Goal: Task Accomplishment & Management: Use online tool/utility

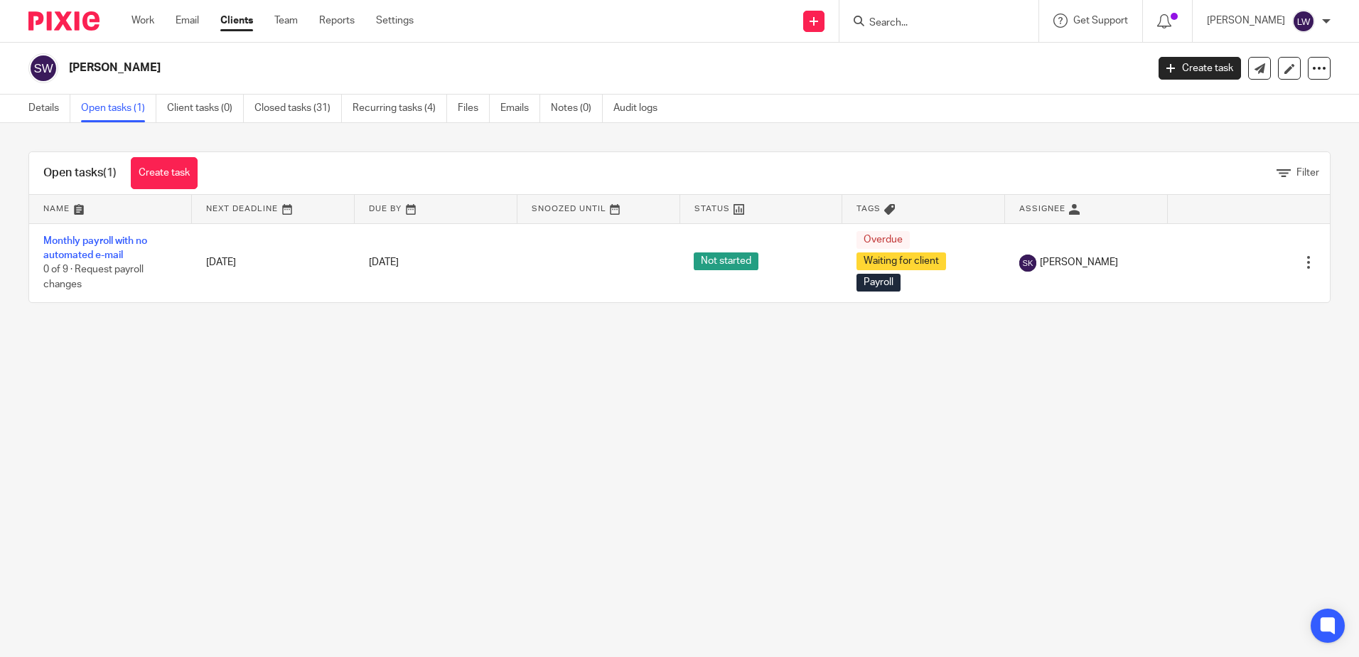
click at [178, 14] on link "Email" at bounding box center [187, 21] width 23 height 14
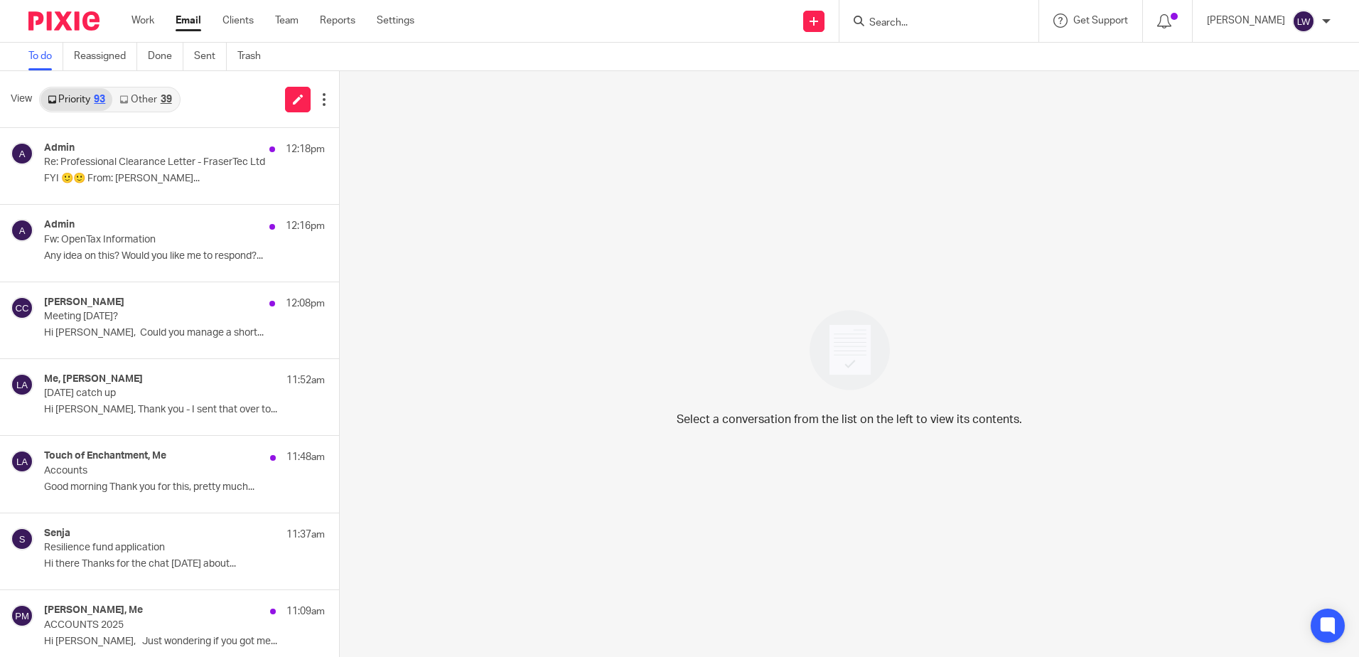
click at [160, 95] on link "Other 39" at bounding box center [145, 99] width 66 height 23
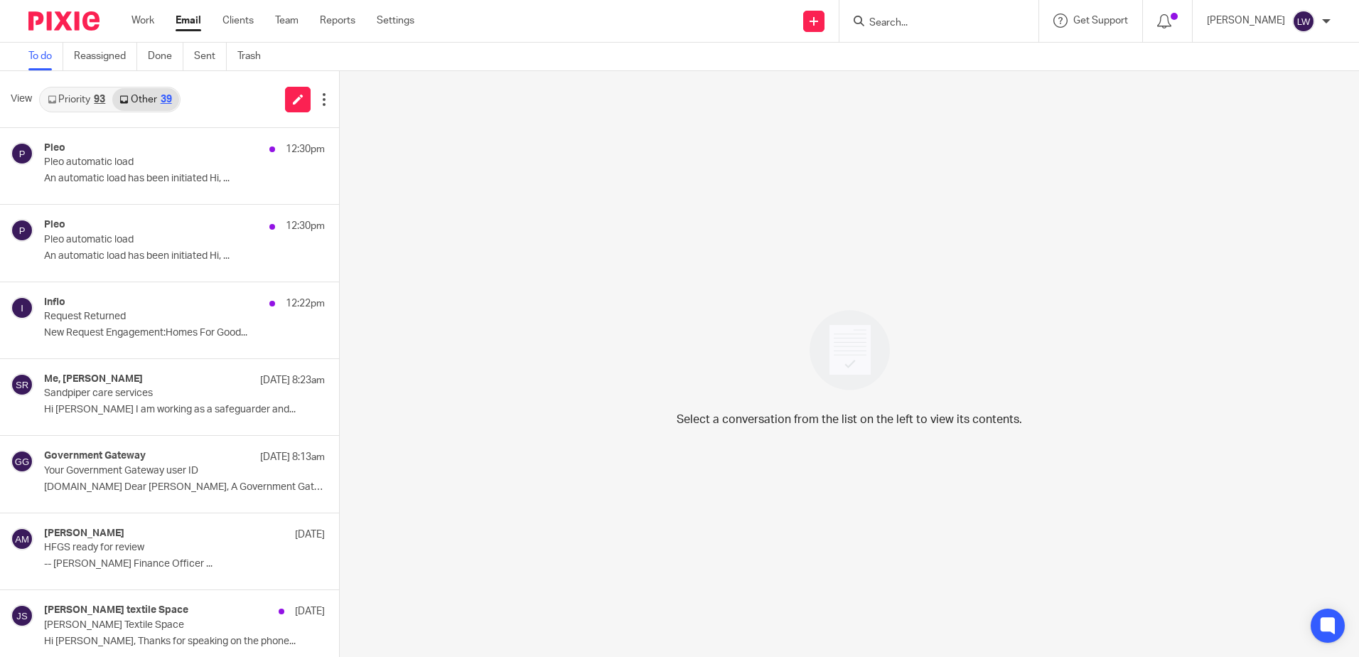
click at [145, 163] on p "Pleo automatic load" at bounding box center [156, 162] width 225 height 12
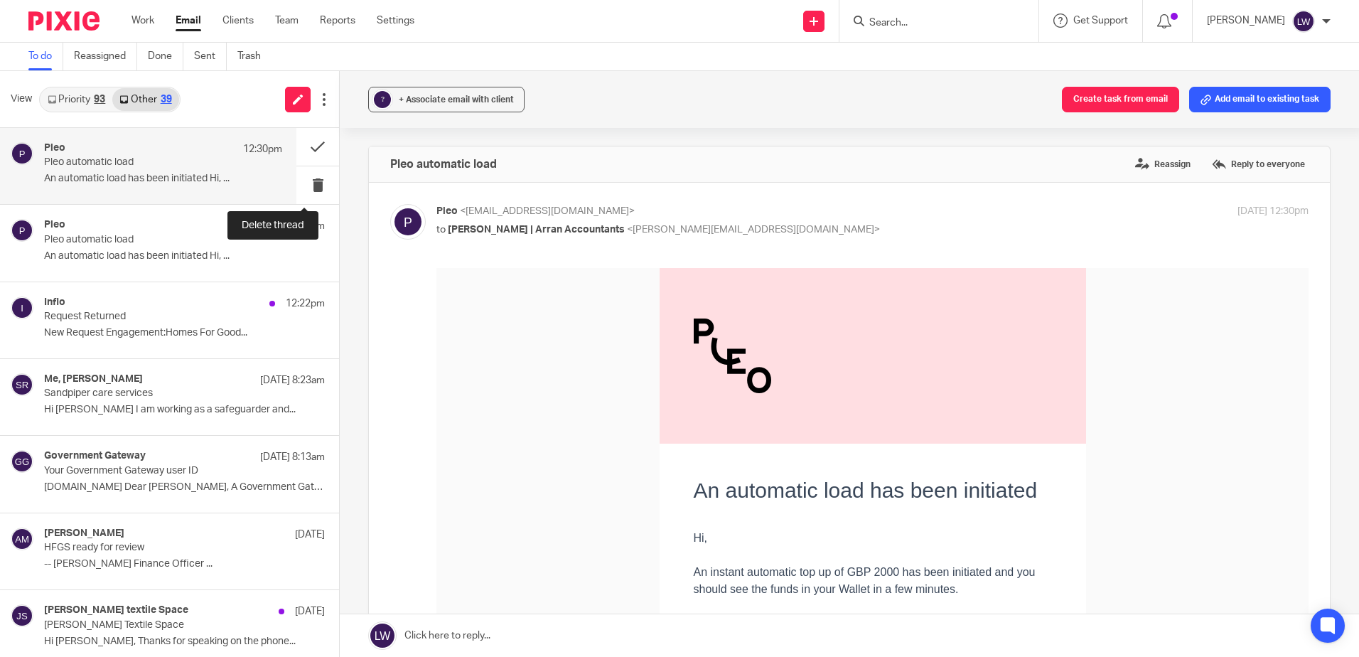
click at [309, 180] on button at bounding box center [317, 185] width 43 height 38
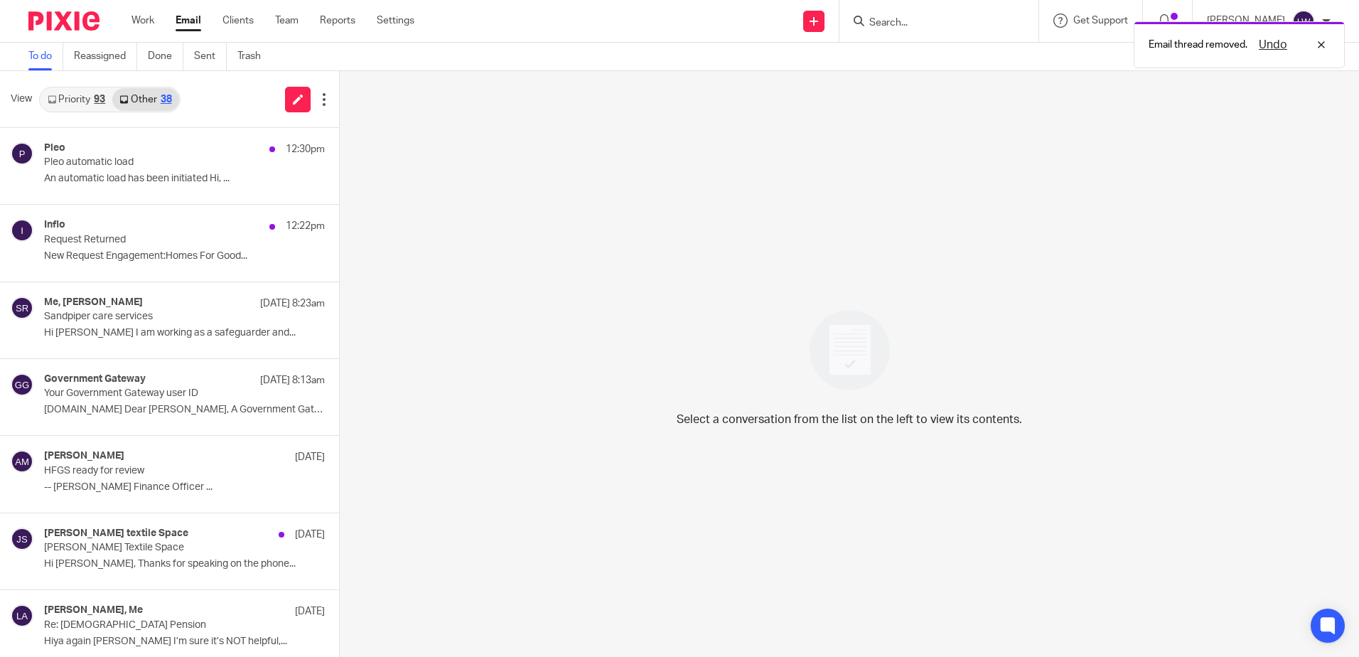
click at [185, 173] on p "An automatic load has been initiated Hi, ..." at bounding box center [184, 179] width 281 height 12
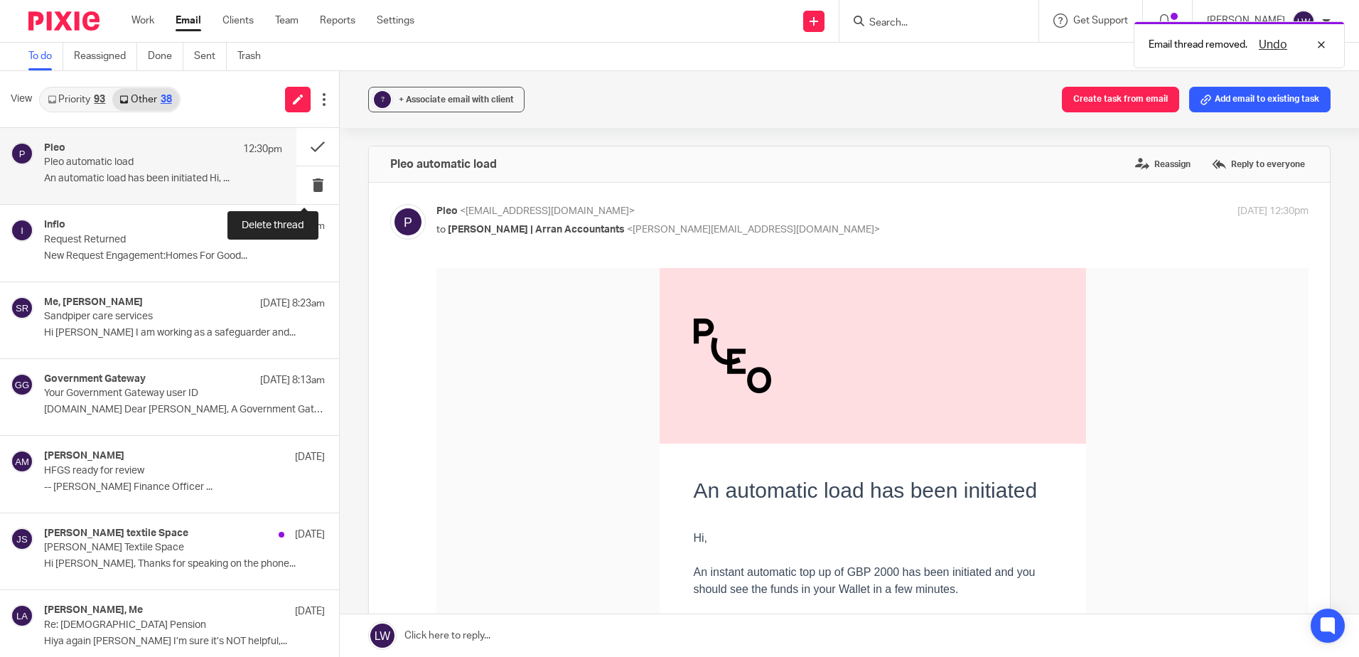
click at [296, 186] on button at bounding box center [317, 185] width 43 height 38
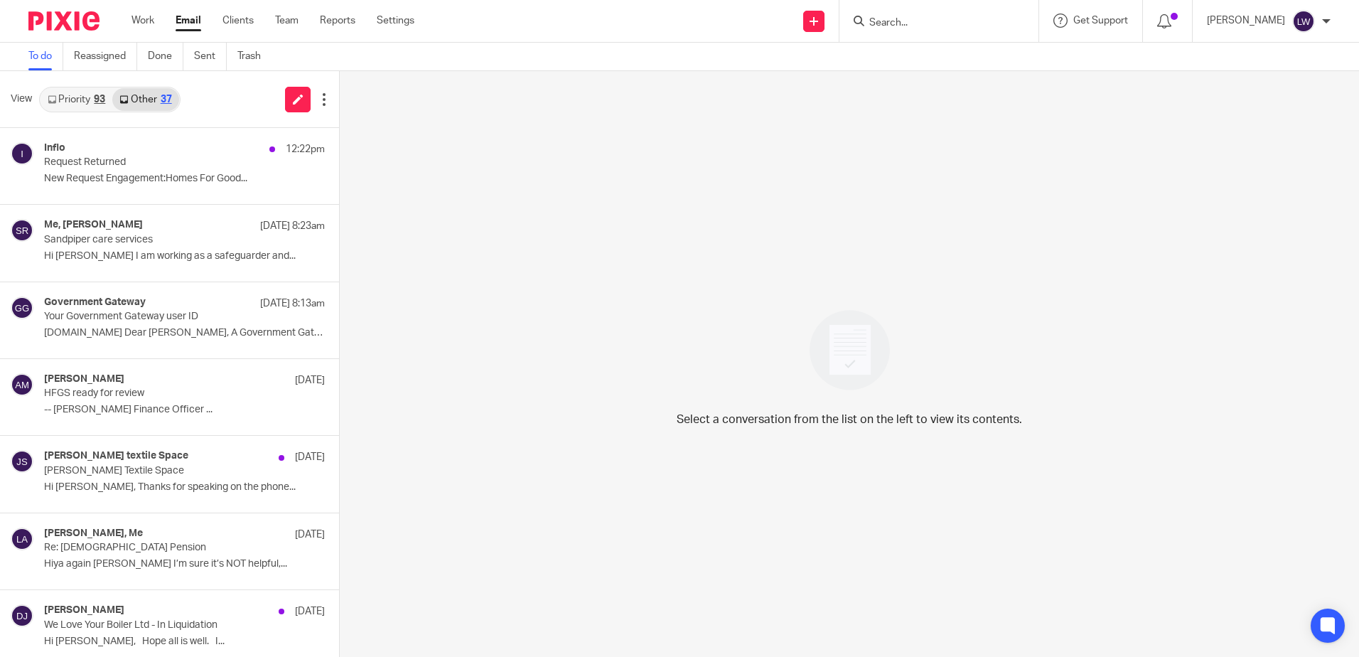
click at [976, 23] on input "Search" at bounding box center [932, 23] width 128 height 13
type input "fowler"
click at [971, 65] on link at bounding box center [995, 67] width 260 height 44
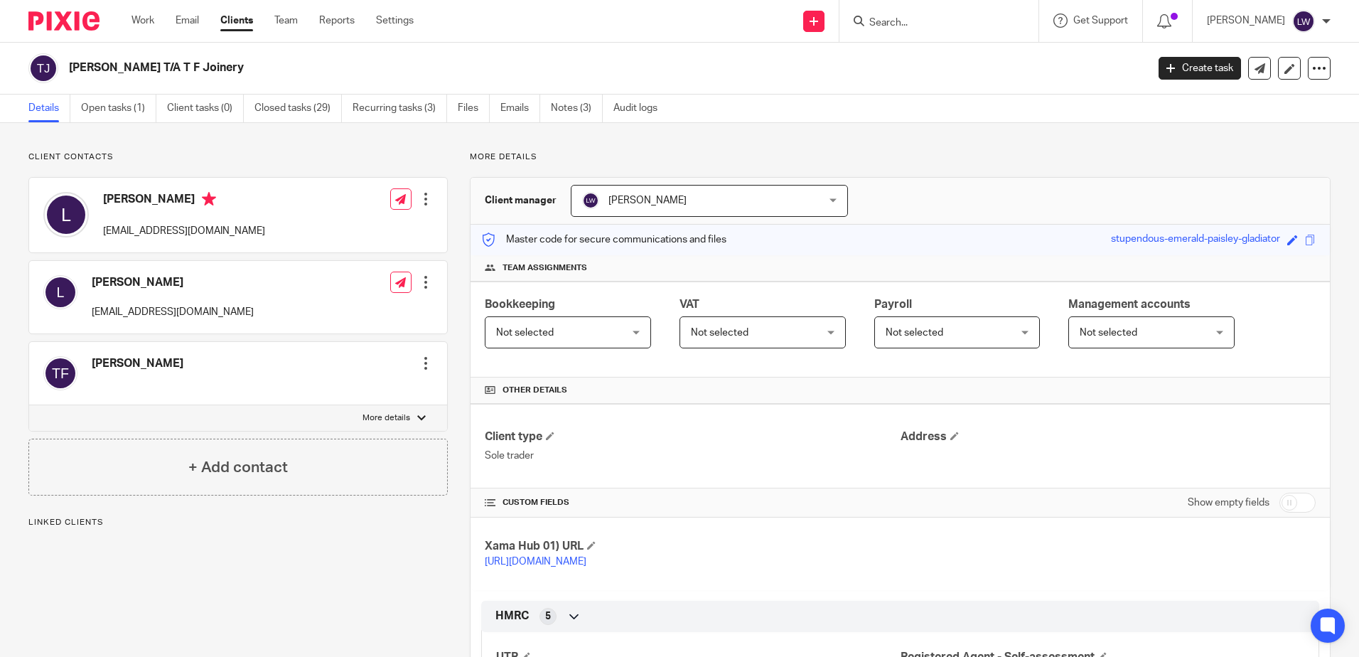
click at [500, 104] on ul "Details Open tasks (1) Client tasks (0) Closed tasks (29) Recurring tasks (3) F…" at bounding box center [353, 109] width 650 height 28
click at [505, 104] on link "Emails" at bounding box center [520, 109] width 40 height 28
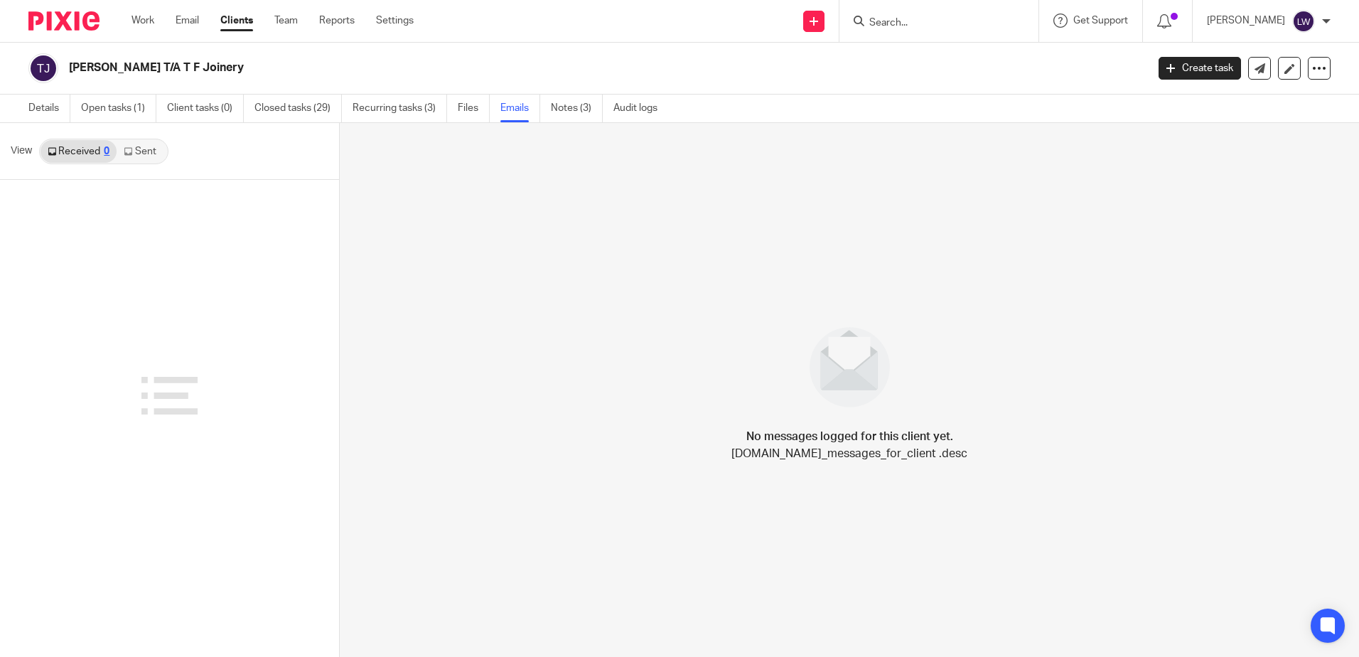
click at [149, 151] on link "Sent" at bounding box center [142, 151] width 50 height 23
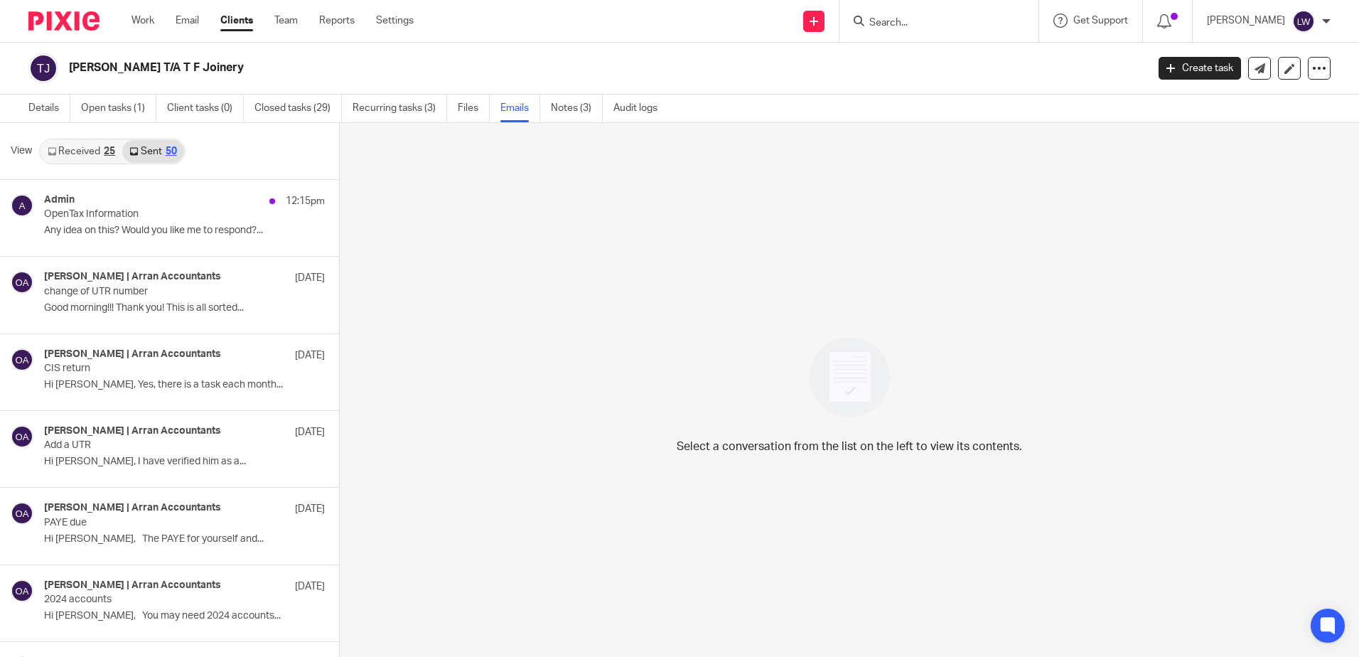
click at [140, 217] on p "OpenTax Information" at bounding box center [156, 214] width 225 height 12
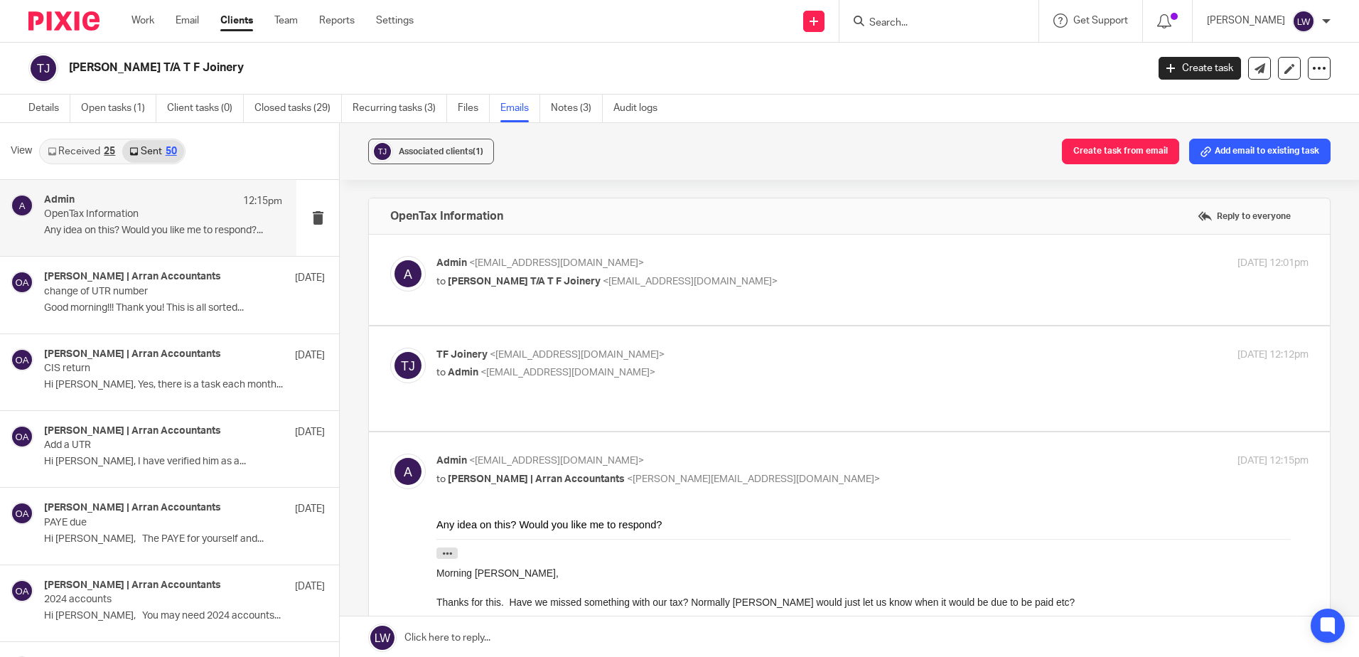
click at [147, 305] on p "Good morning!!! Thank you! This is all sorted..." at bounding box center [184, 308] width 281 height 12
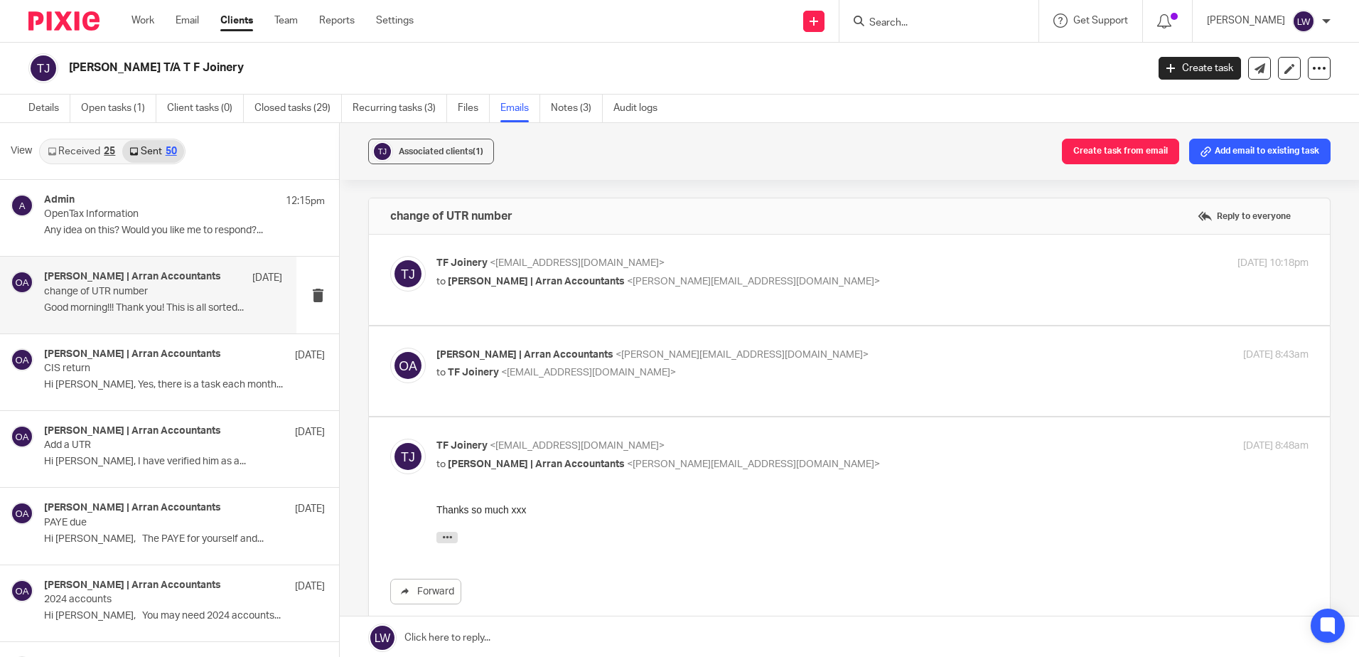
click at [161, 536] on p "Hi Laura, The PAYE for yourself and..." at bounding box center [184, 539] width 281 height 12
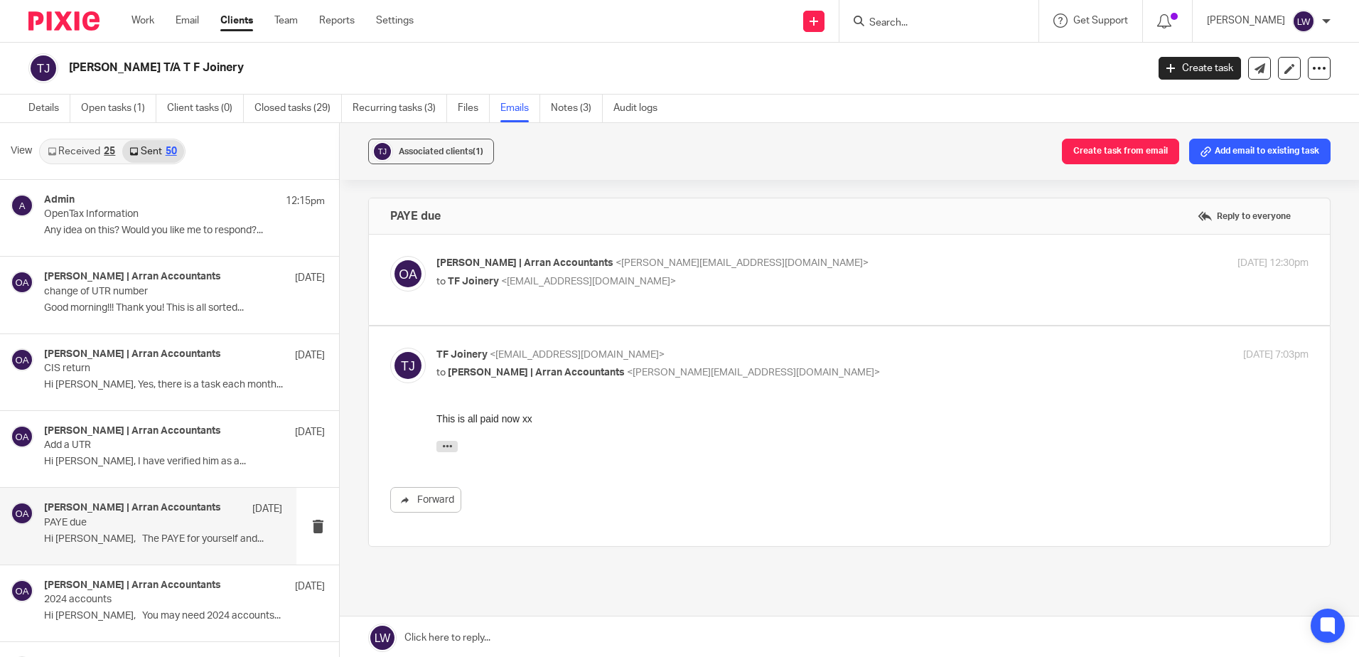
click at [146, 298] on div "Olivia | Arran Accountants 22 Aug change of UTR number Good morning!!! Thank yo…" at bounding box center [184, 295] width 281 height 48
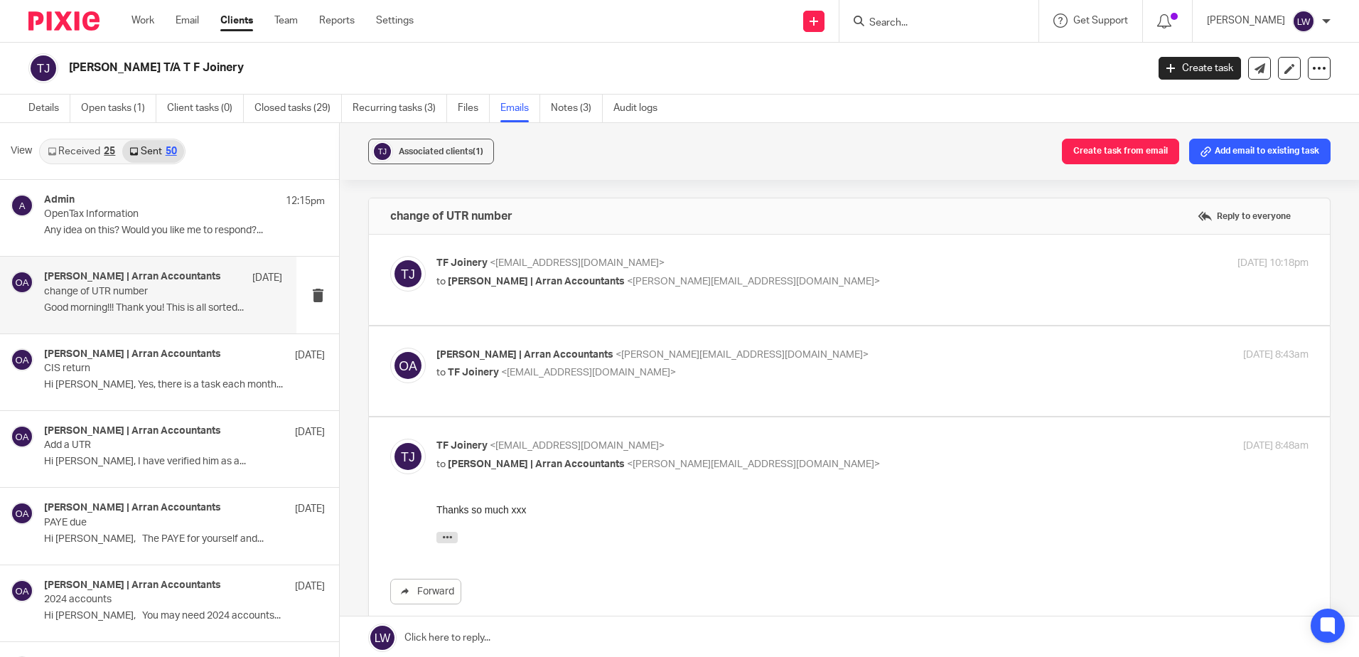
click at [185, 22] on link "Email" at bounding box center [187, 21] width 23 height 14
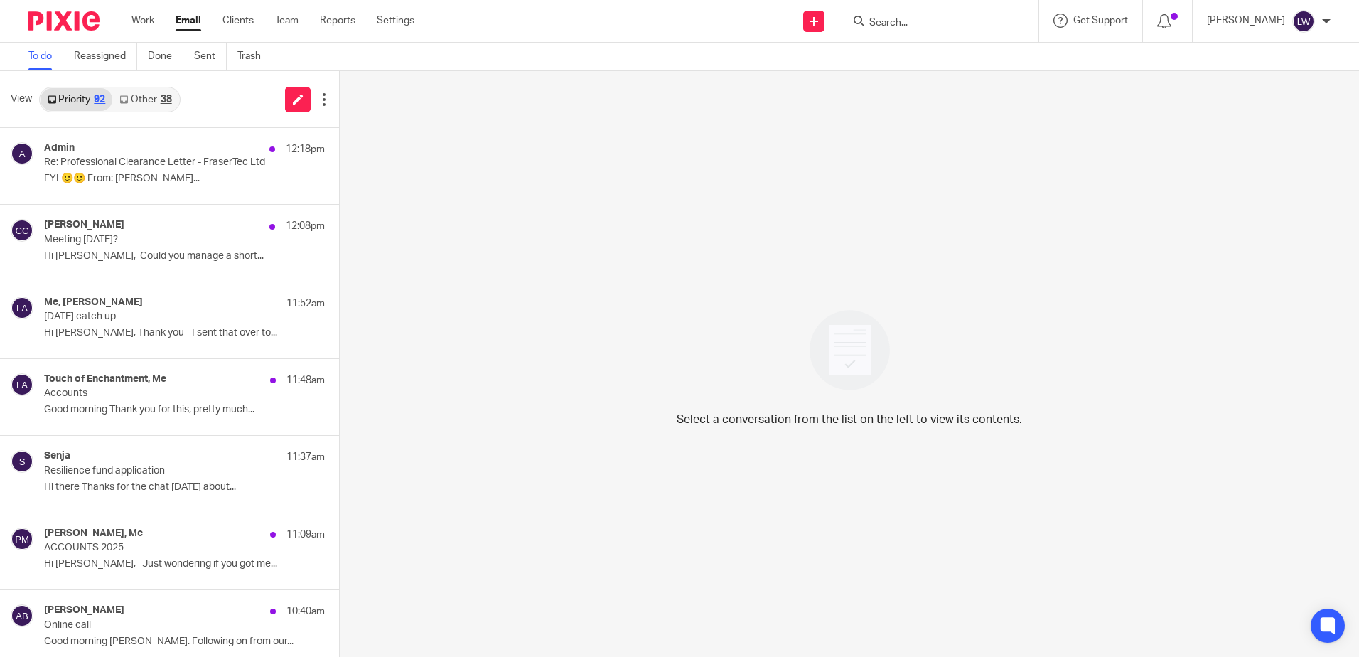
click at [169, 163] on p "Re: Professional Clearance Letter - FraserTec Ltd" at bounding box center [156, 162] width 225 height 12
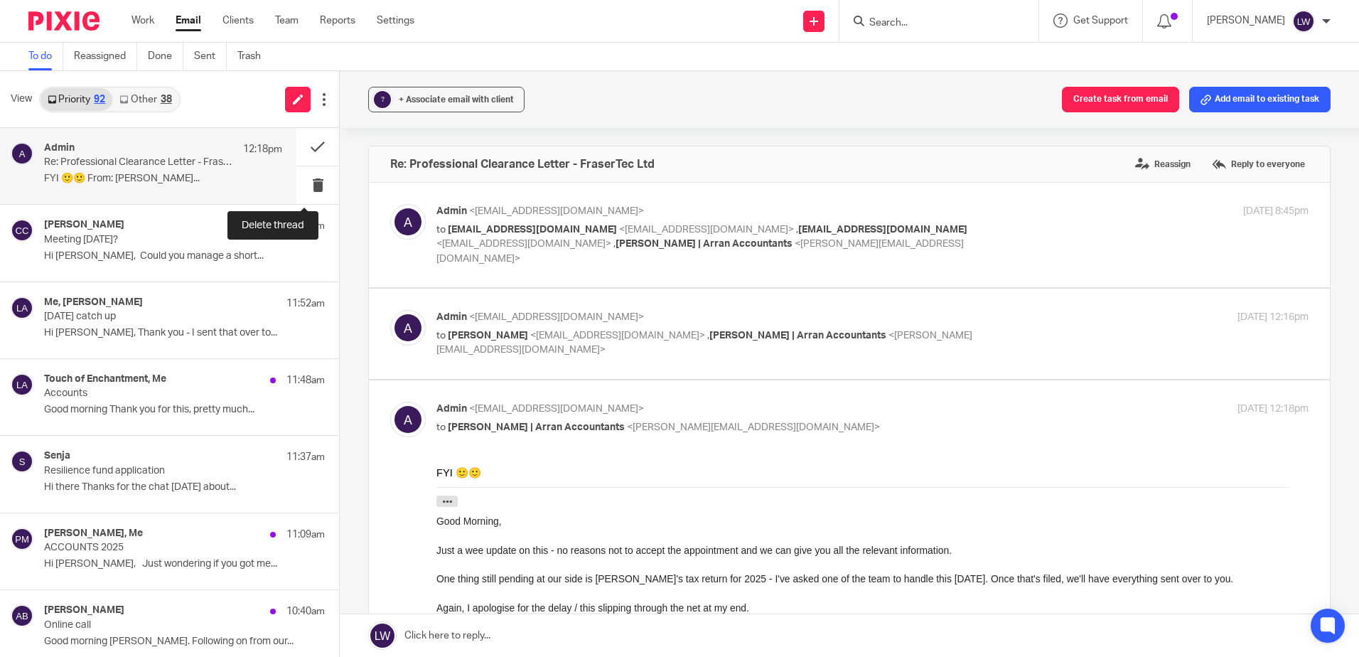
click at [308, 181] on button at bounding box center [317, 185] width 43 height 38
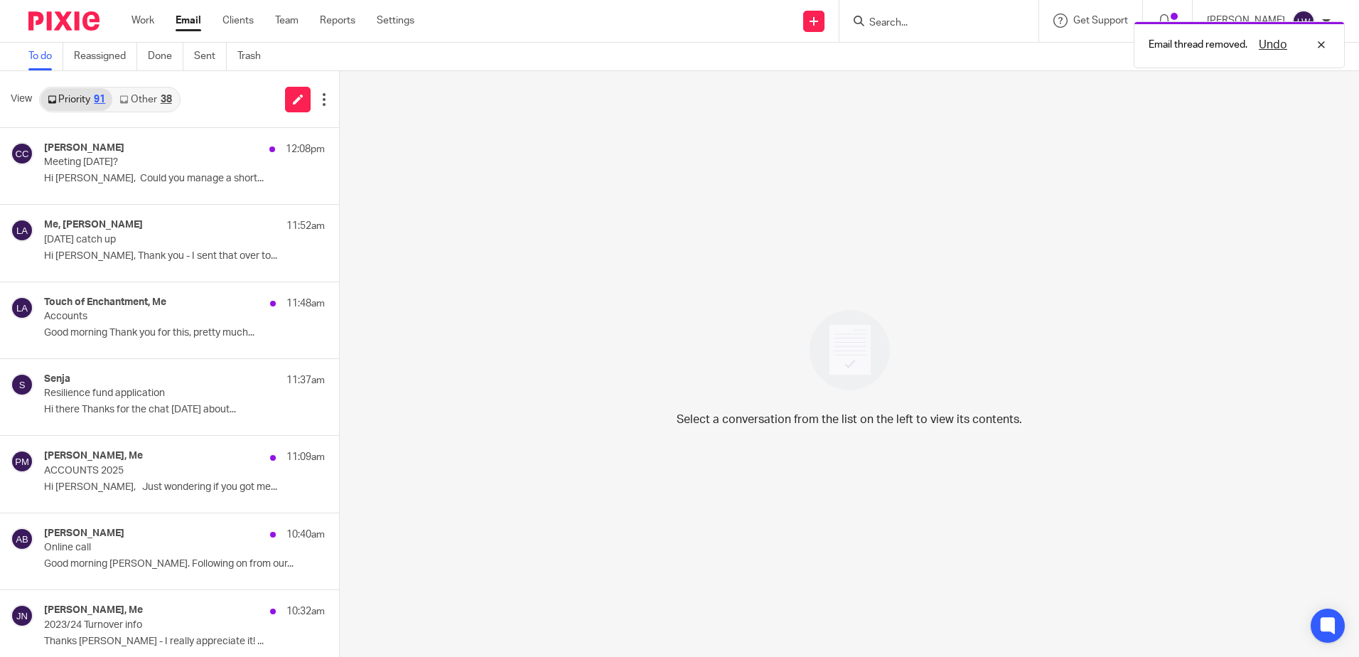
click at [85, 168] on p "Meeting 3rd Sep?" at bounding box center [156, 162] width 225 height 12
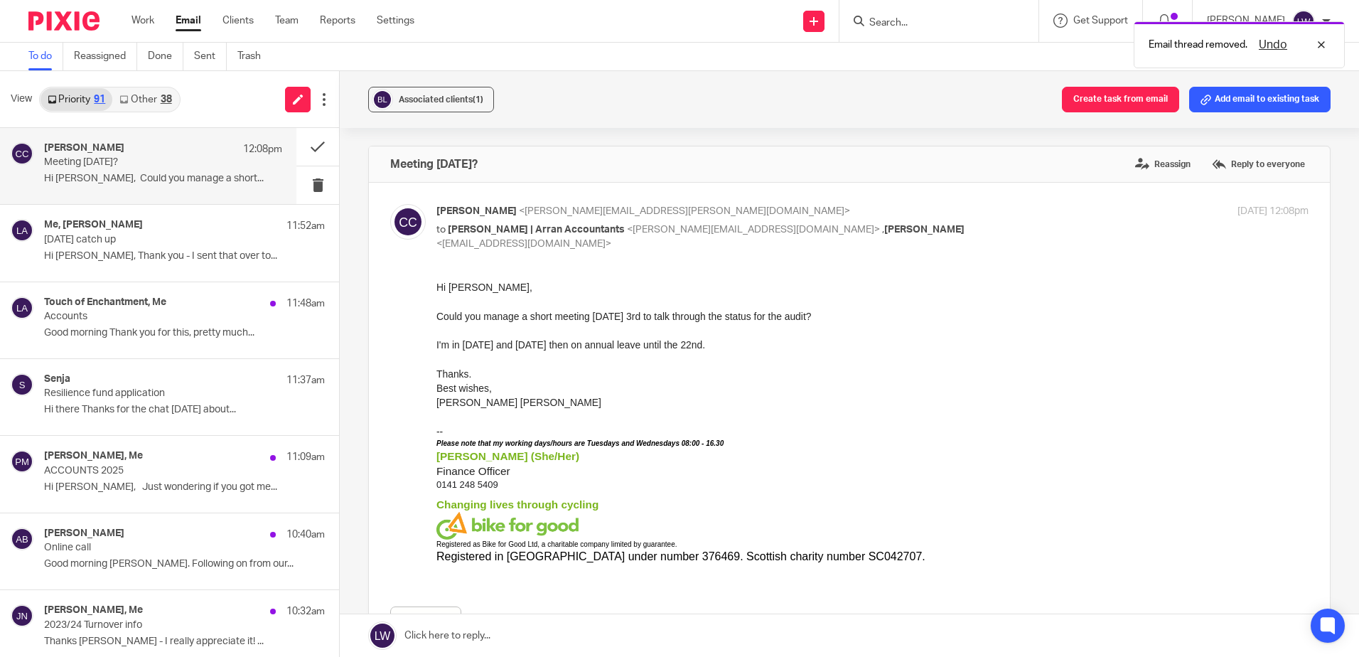
click at [111, 246] on div "Me, Piera Jalan 11:52am Tuesday’s catch up Hi Lorna, Thank you - I sent that ov…" at bounding box center [184, 243] width 281 height 48
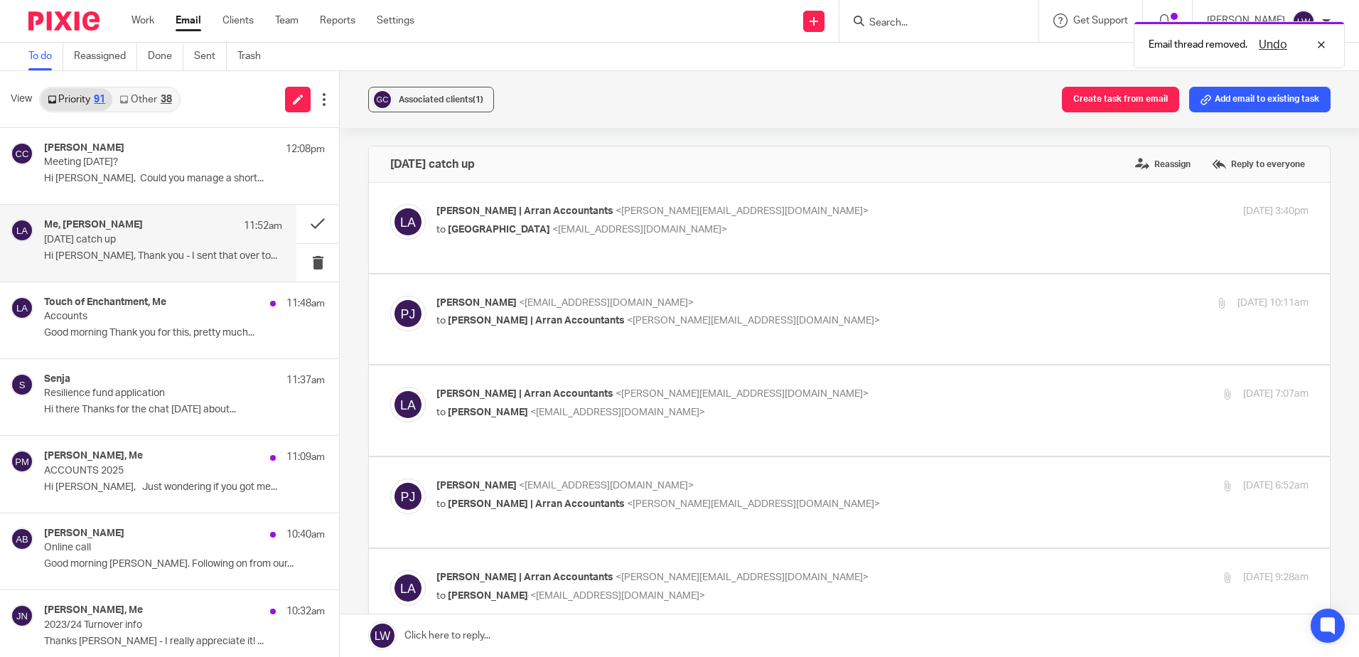
click at [141, 100] on link "Other 38" at bounding box center [145, 99] width 66 height 23
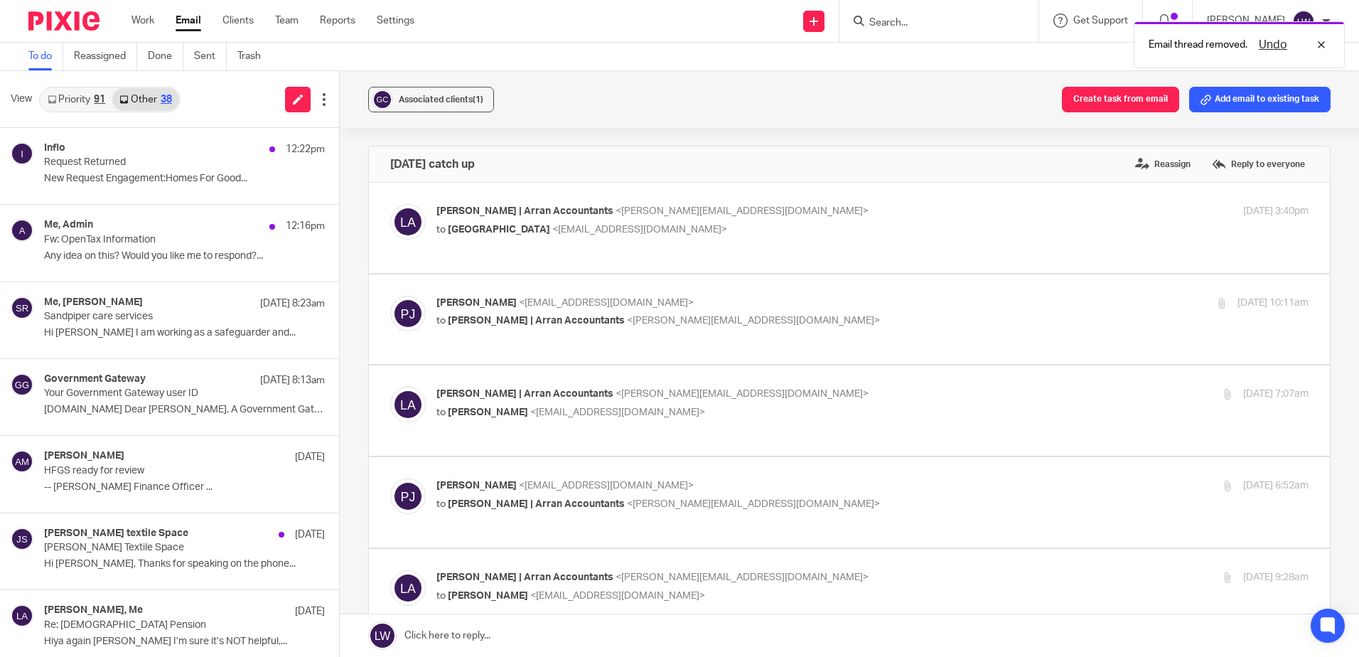
drag, startPoint x: 82, startPoint y: 99, endPoint x: 97, endPoint y: 119, distance: 25.4
click at [82, 99] on link "Priority 91" at bounding box center [77, 99] width 72 height 23
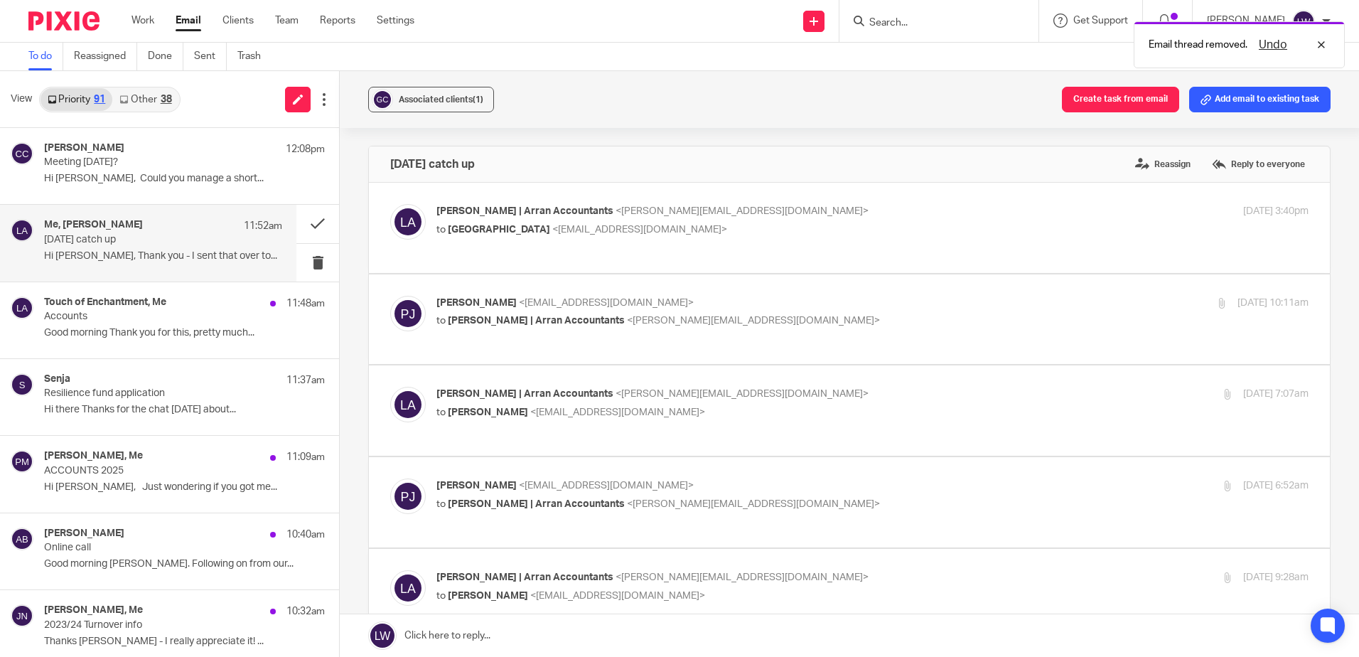
click at [127, 259] on p "Hi Lorna, Thank you - I sent that over to..." at bounding box center [163, 256] width 238 height 12
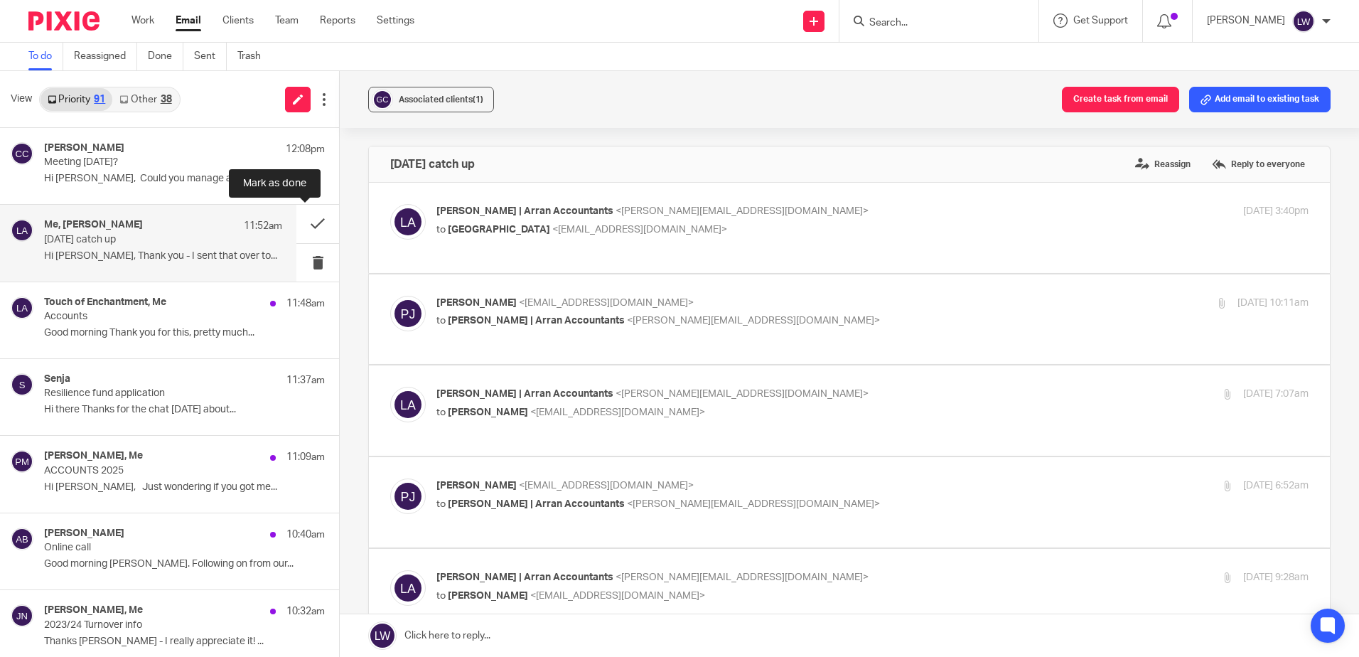
click at [301, 222] on button at bounding box center [317, 224] width 43 height 38
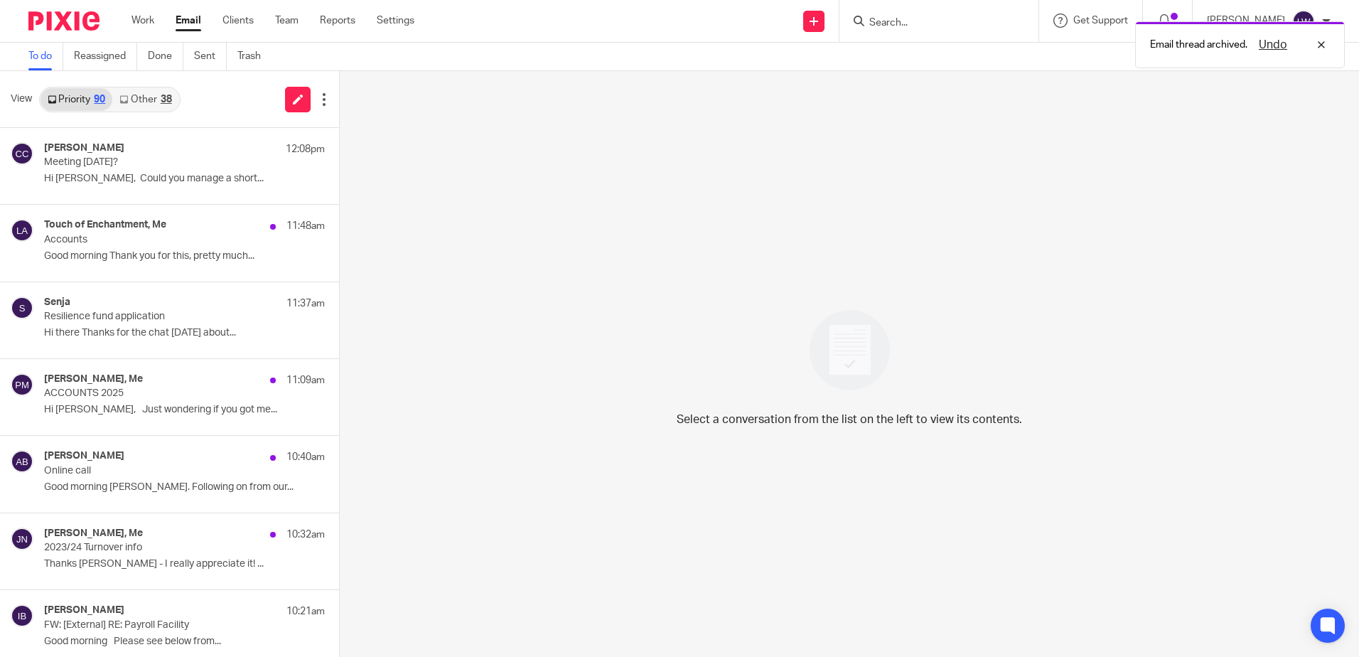
click at [154, 93] on link "Other 38" at bounding box center [145, 99] width 66 height 23
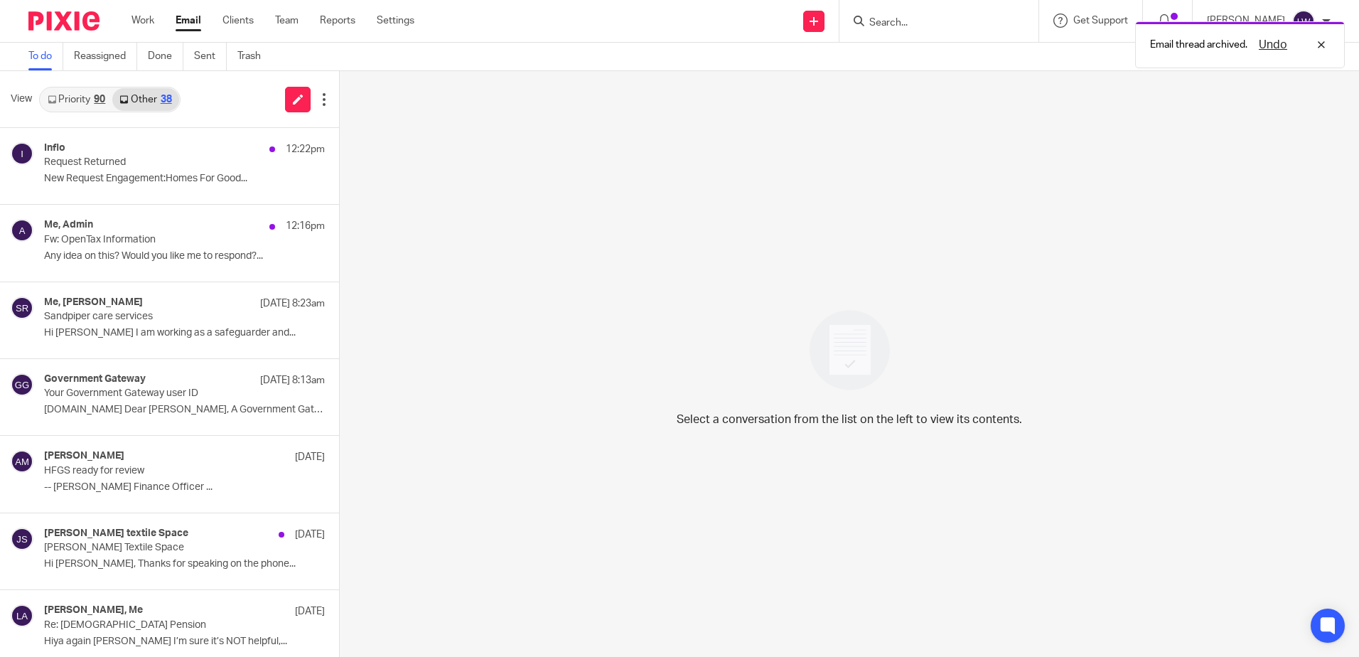
click at [152, 153] on div "Inflo 12:22pm" at bounding box center [184, 149] width 281 height 14
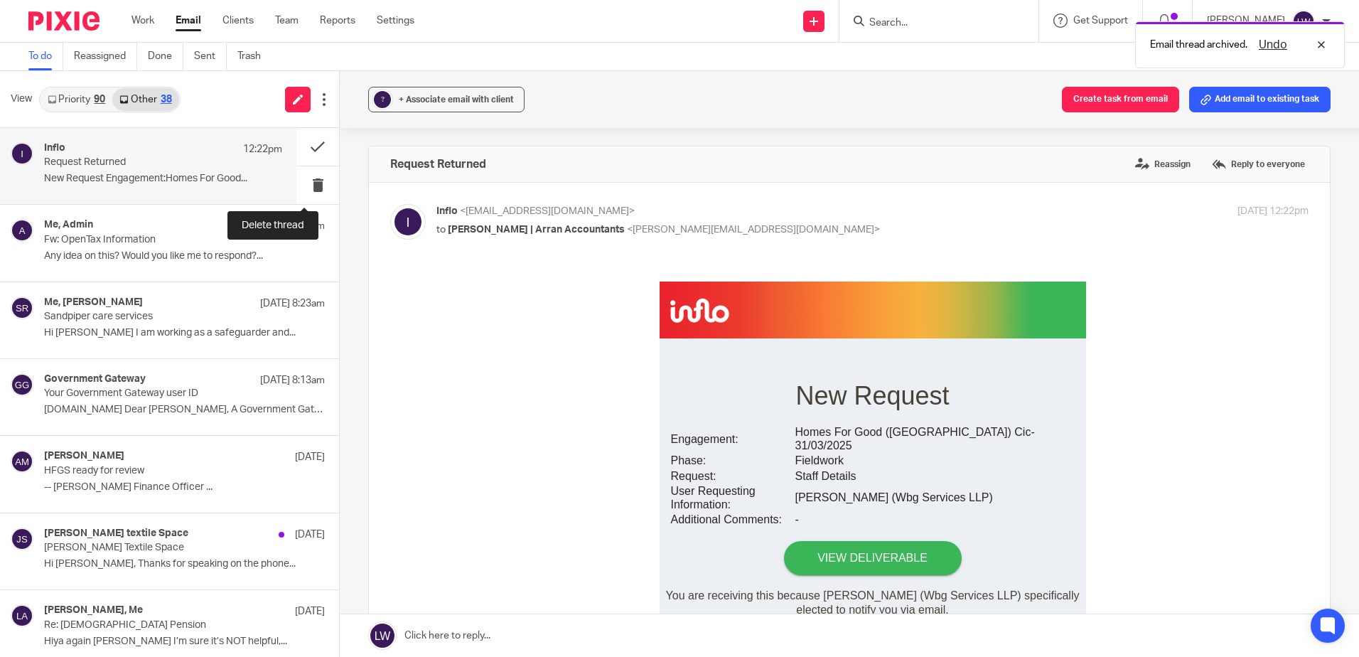
click at [301, 183] on button at bounding box center [317, 185] width 43 height 38
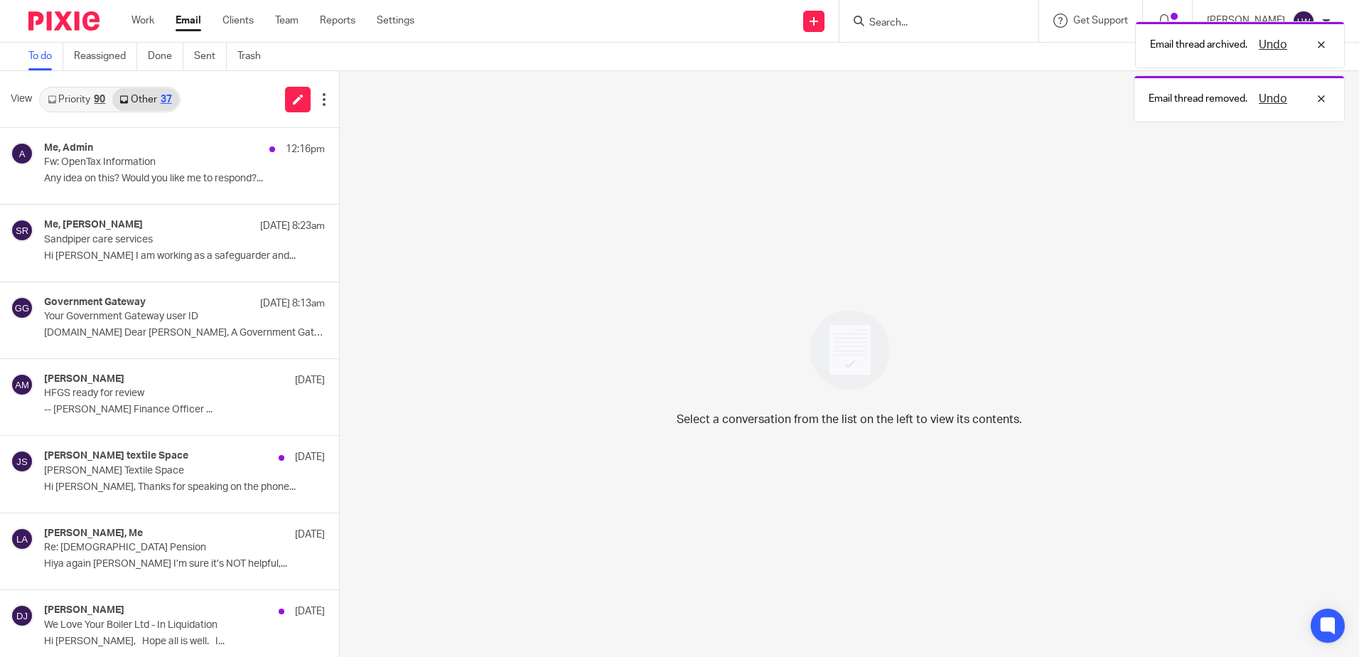
click at [97, 183] on p "Any idea on this? Would you like me to respond?..." at bounding box center [184, 179] width 281 height 12
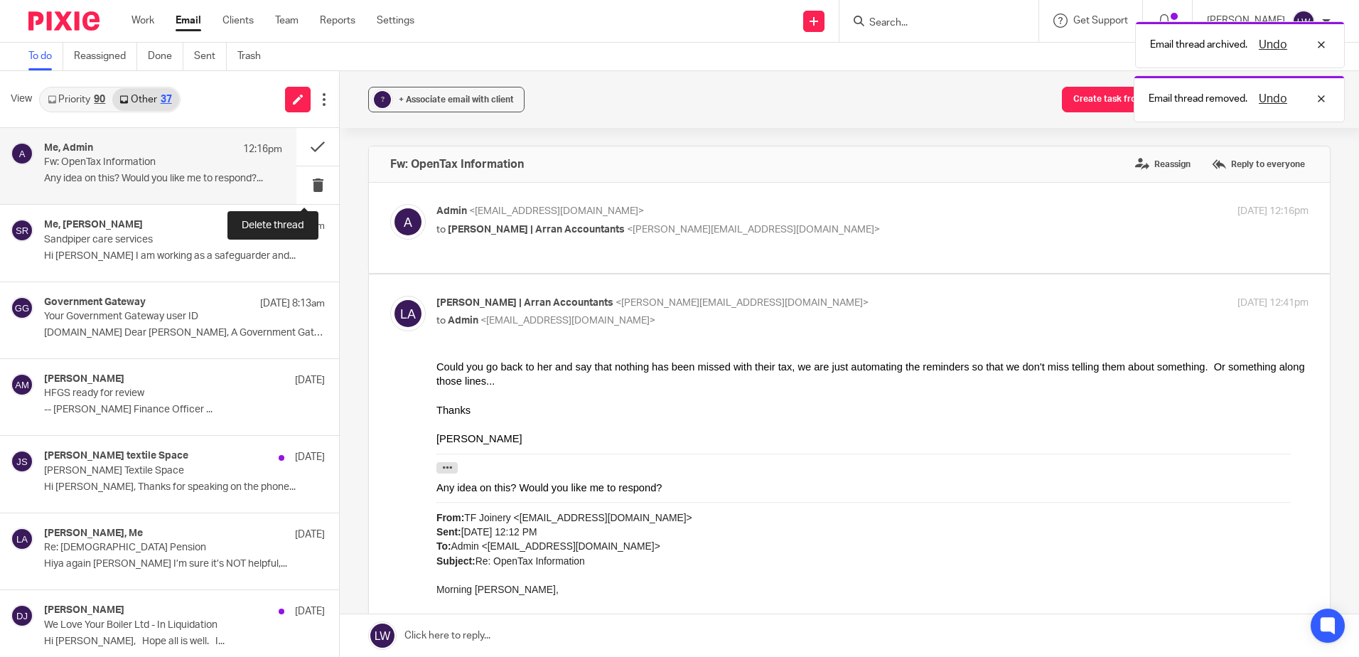
click at [303, 186] on button at bounding box center [317, 185] width 43 height 38
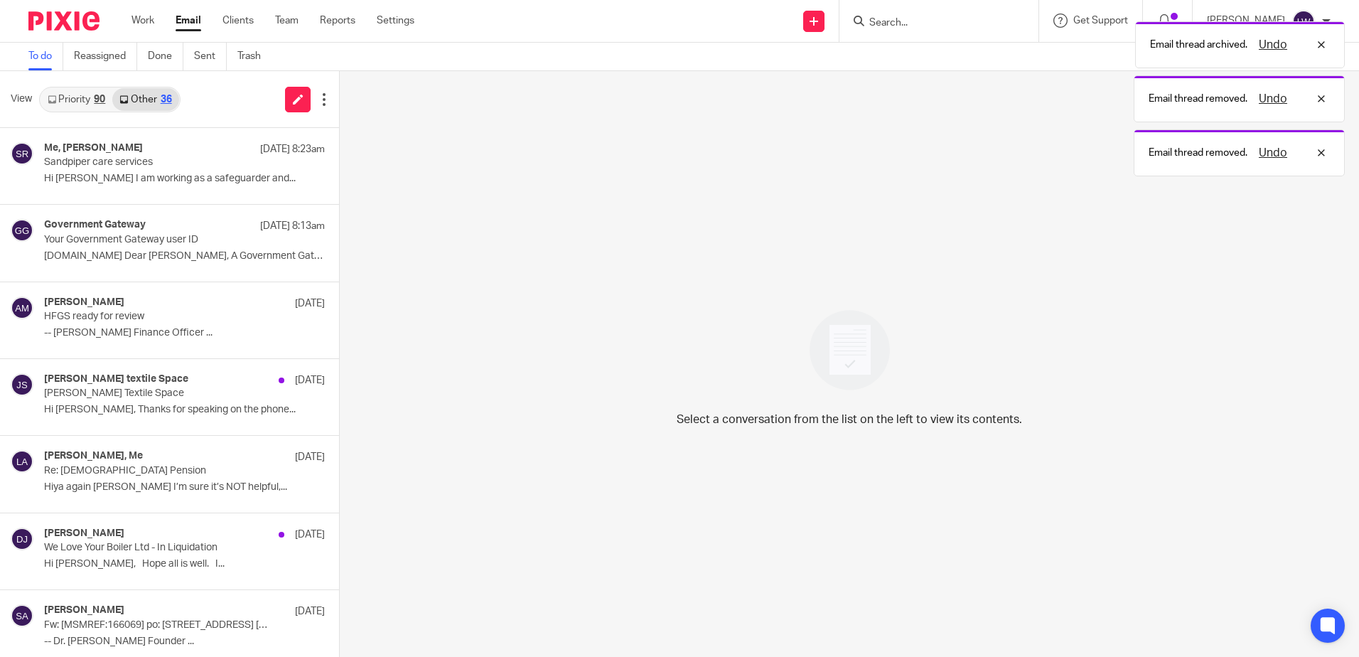
click at [67, 85] on div "View Priority 90 Other 36" at bounding box center [169, 99] width 339 height 57
click at [72, 101] on link "Priority 90" at bounding box center [77, 99] width 72 height 23
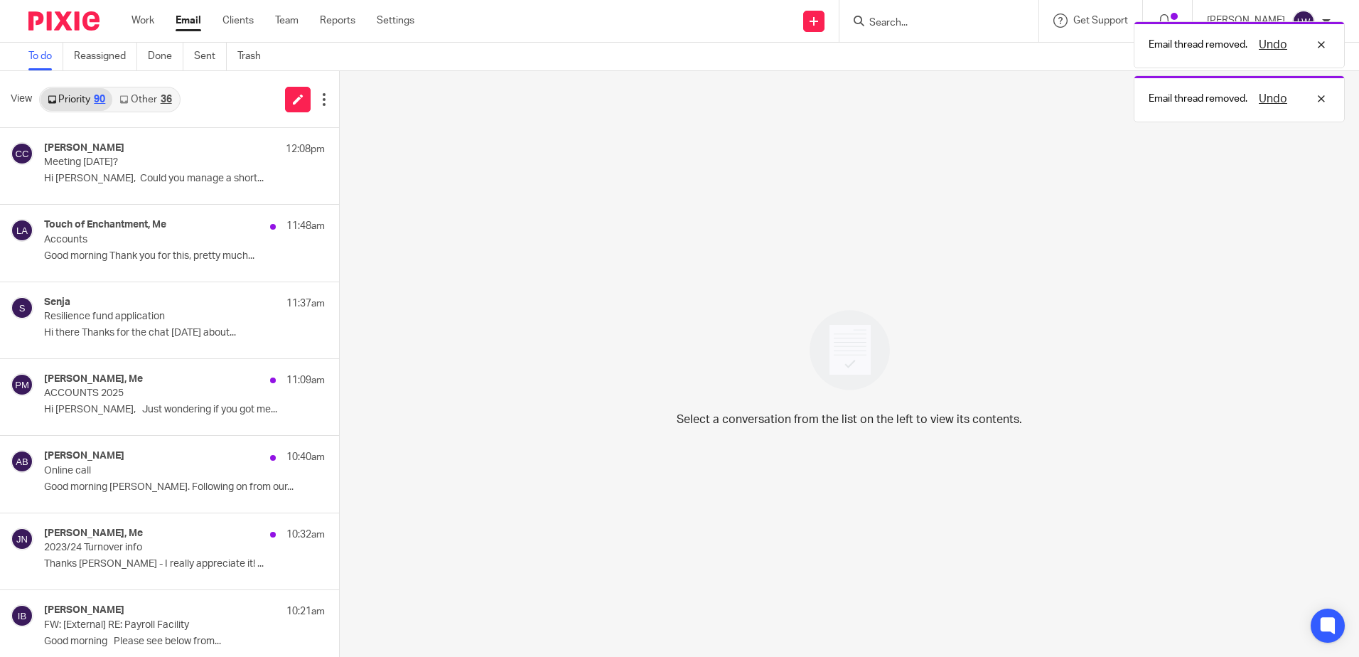
click at [150, 101] on link "Other 36" at bounding box center [145, 99] width 66 height 23
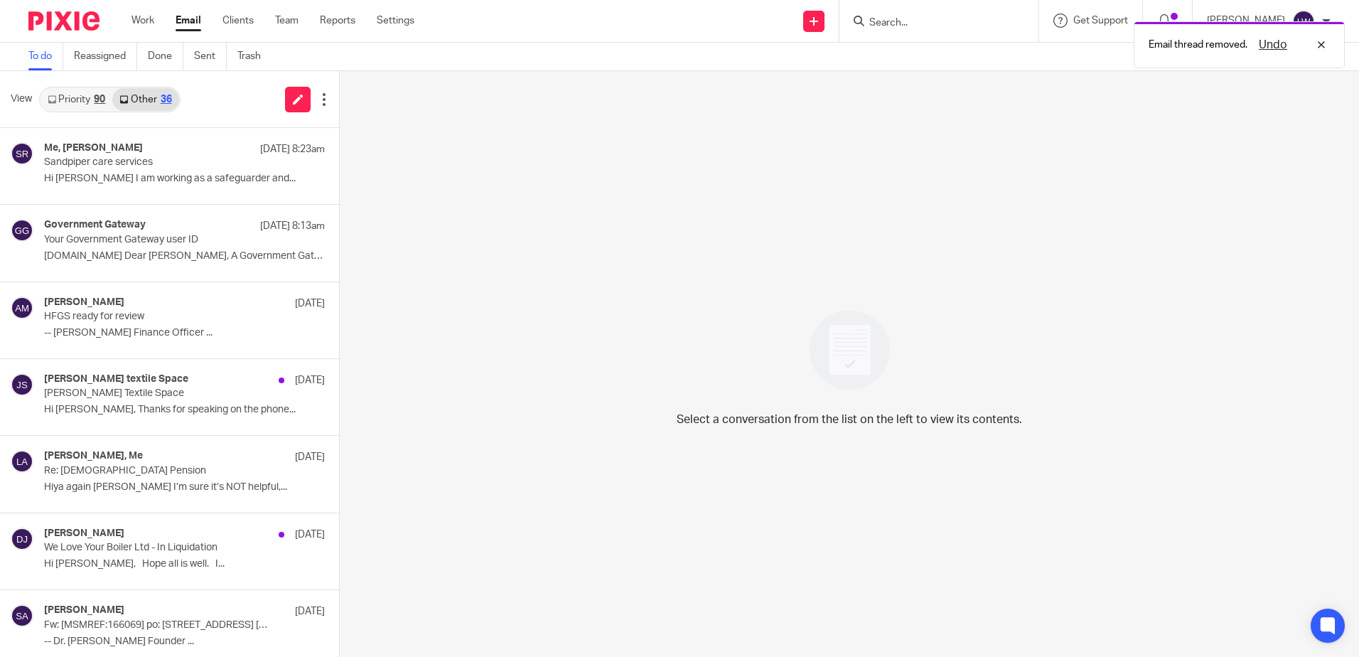
click at [136, 177] on p "Hi Lorna I am working as a safeguarder and..." at bounding box center [184, 179] width 281 height 12
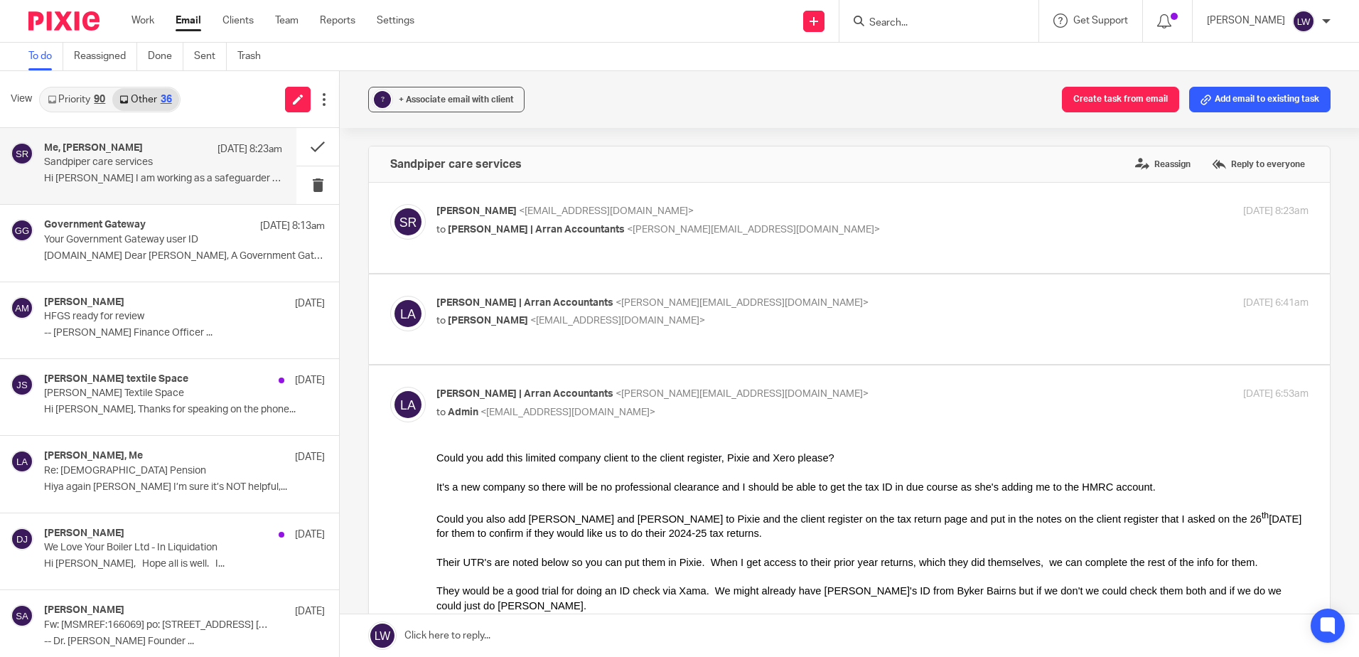
click at [472, 105] on div "+ Associate email with client" at bounding box center [456, 99] width 115 height 14
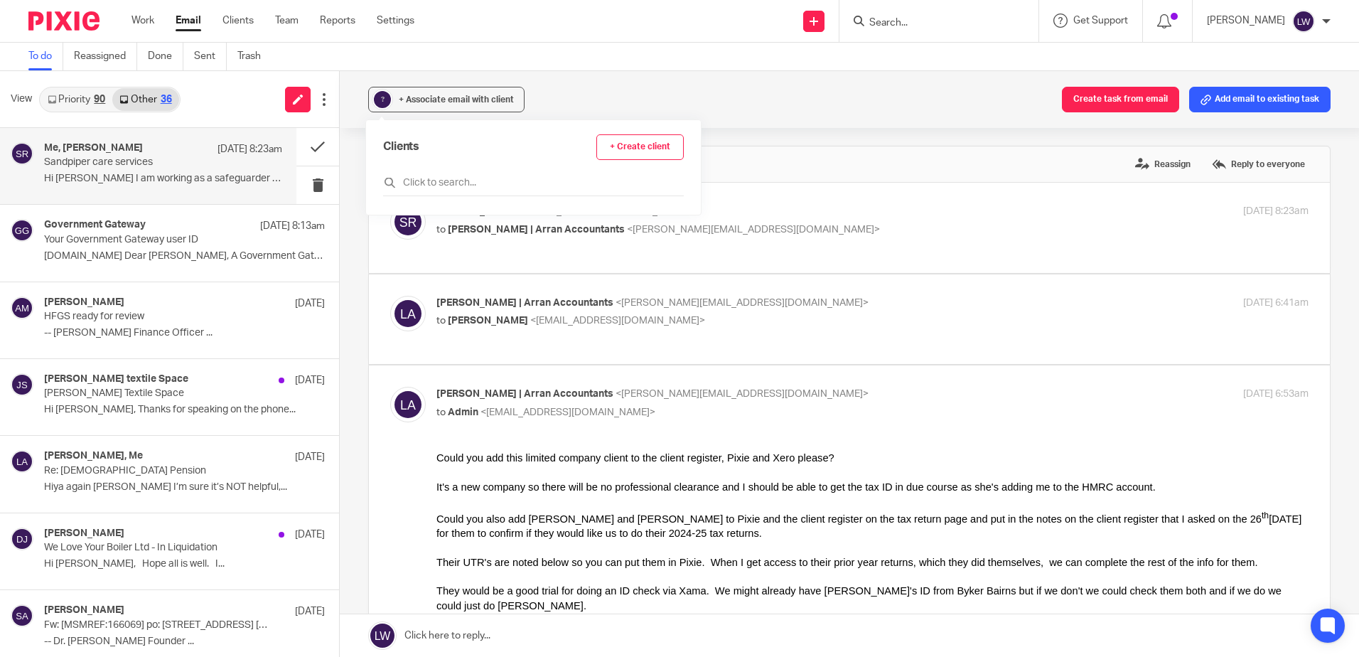
click at [454, 189] on input "text" at bounding box center [533, 183] width 301 height 14
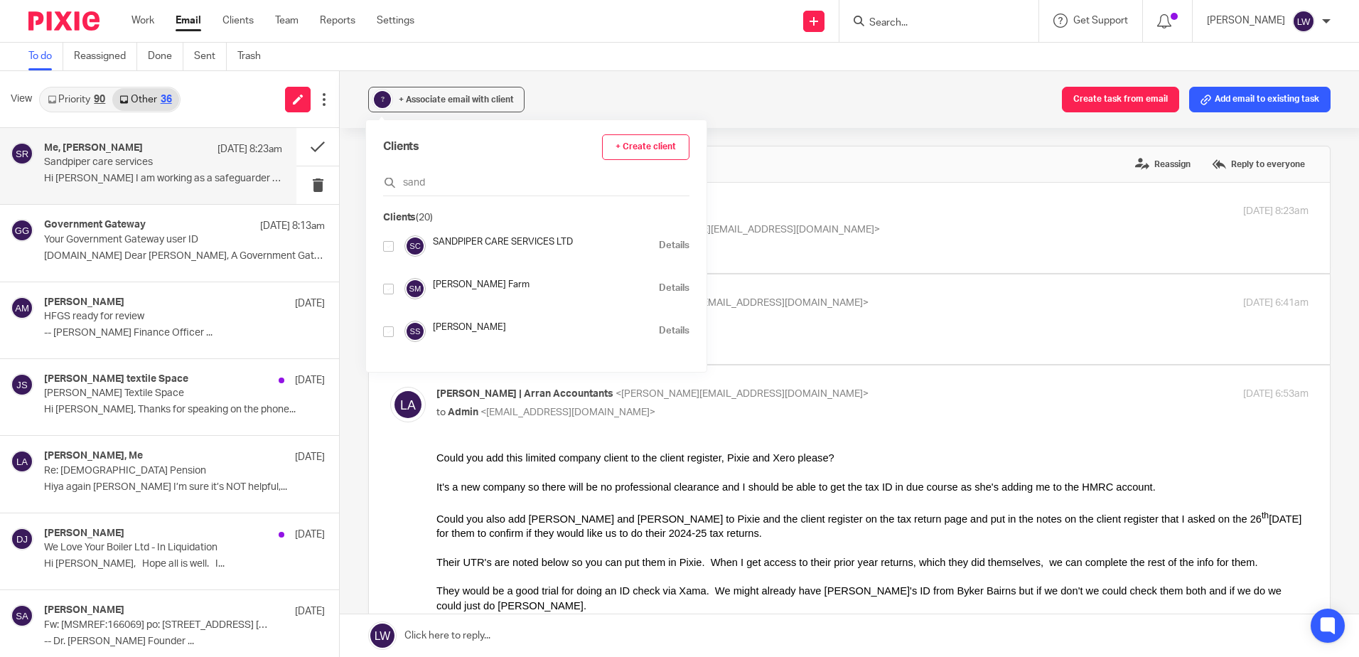
type input "sand"
click at [386, 245] on input "checkbox" at bounding box center [388, 246] width 11 height 11
checkbox input "true"
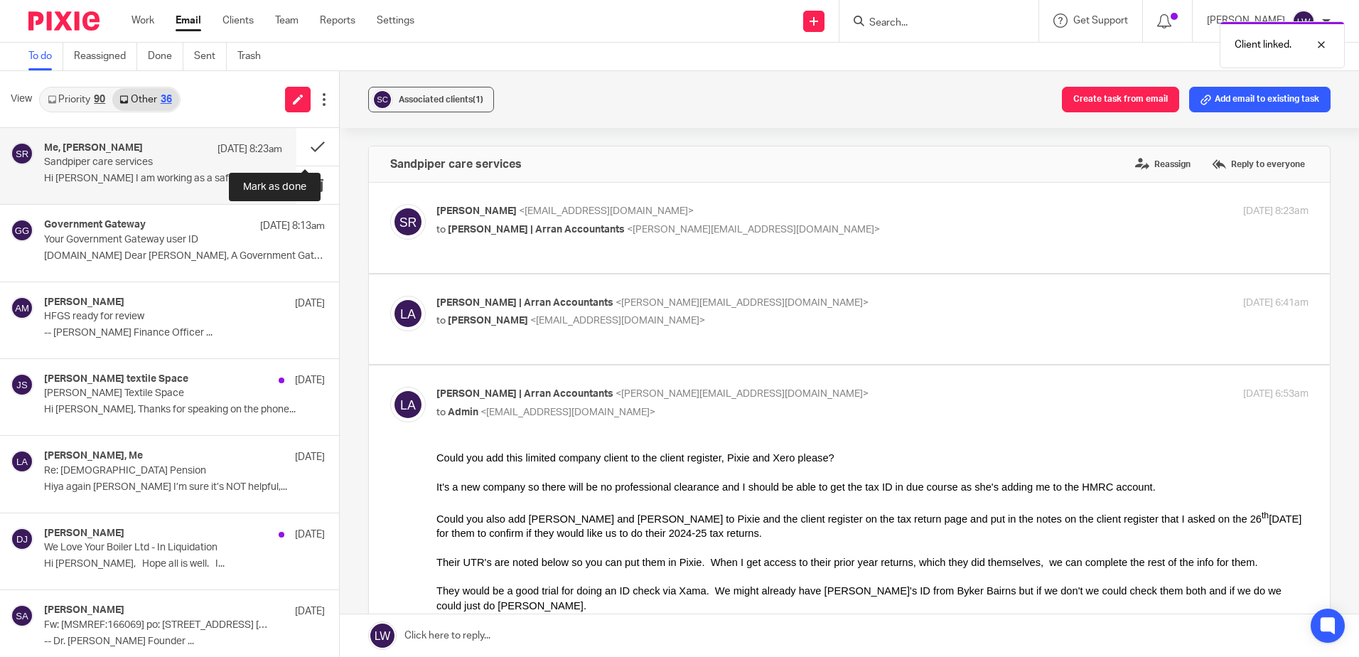
click at [300, 141] on button at bounding box center [317, 147] width 43 height 38
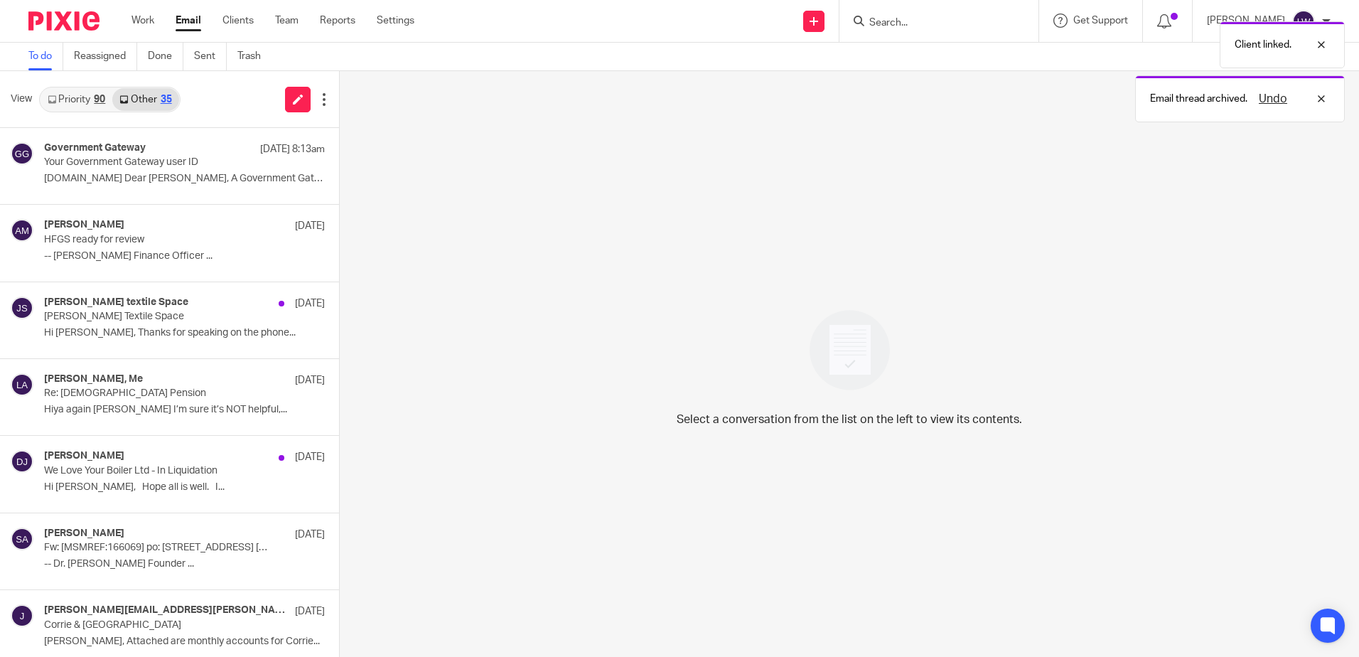
click at [156, 179] on p "GOV.UK Dear Lorna Wylie, A Government Gateway..." at bounding box center [184, 179] width 281 height 12
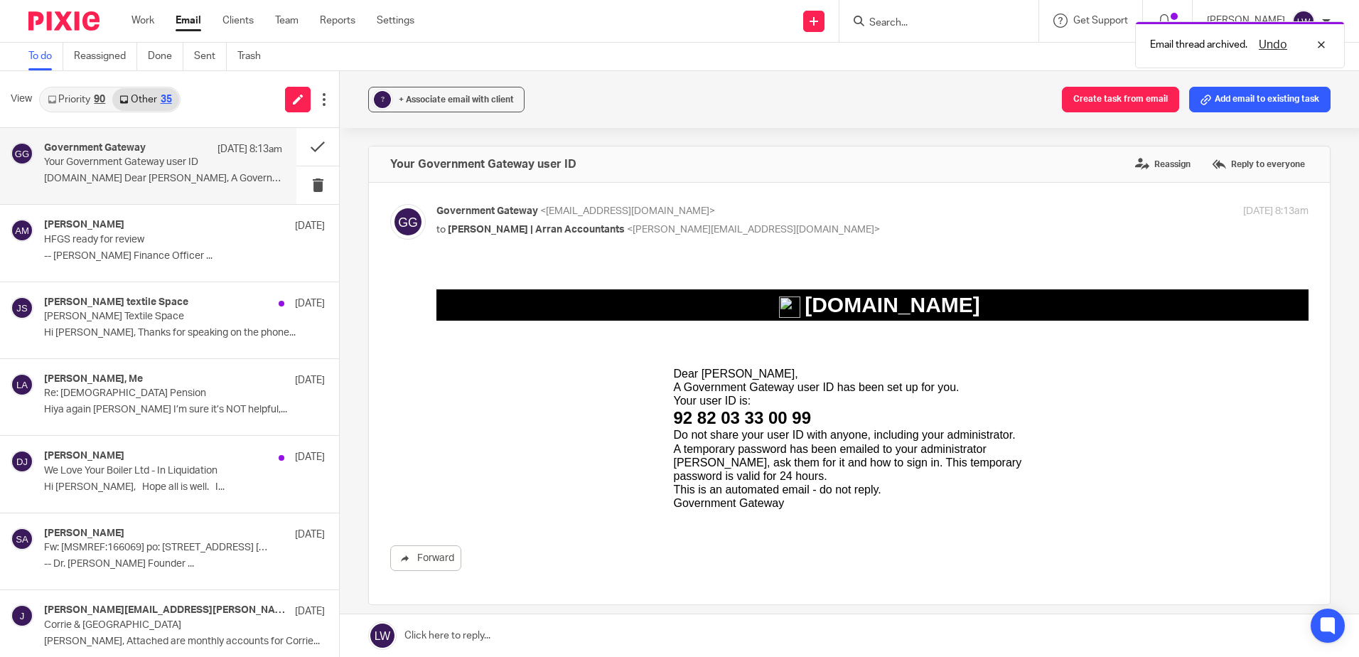
click at [469, 98] on span "+ Associate email with client" at bounding box center [456, 99] width 115 height 9
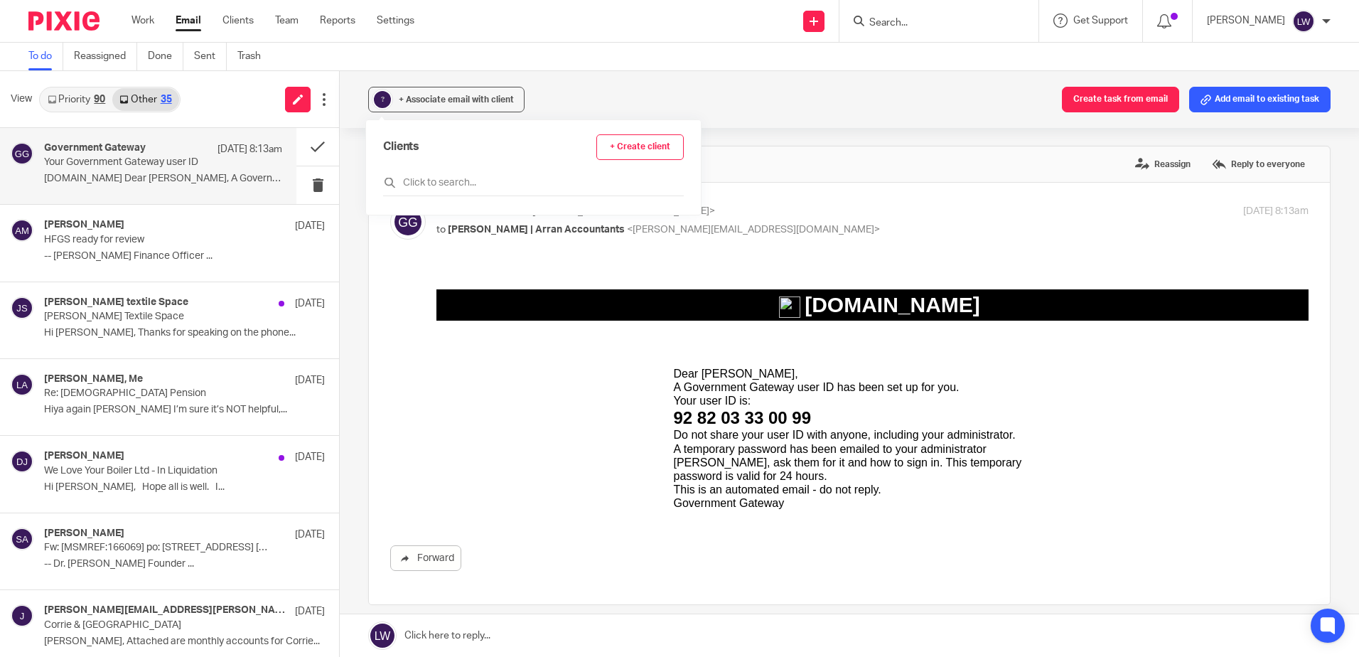
click at [431, 183] on input "text" at bounding box center [533, 183] width 301 height 14
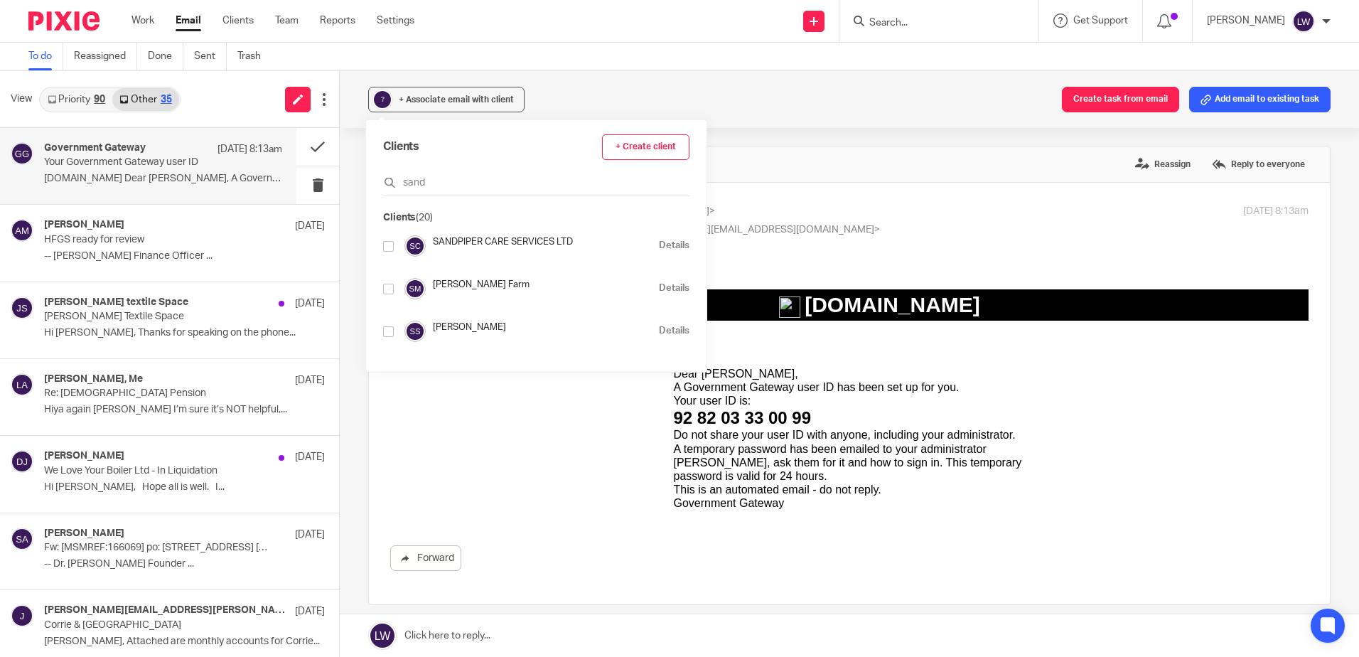
type input "sand"
click at [389, 247] on input "checkbox" at bounding box center [388, 246] width 11 height 11
checkbox input "true"
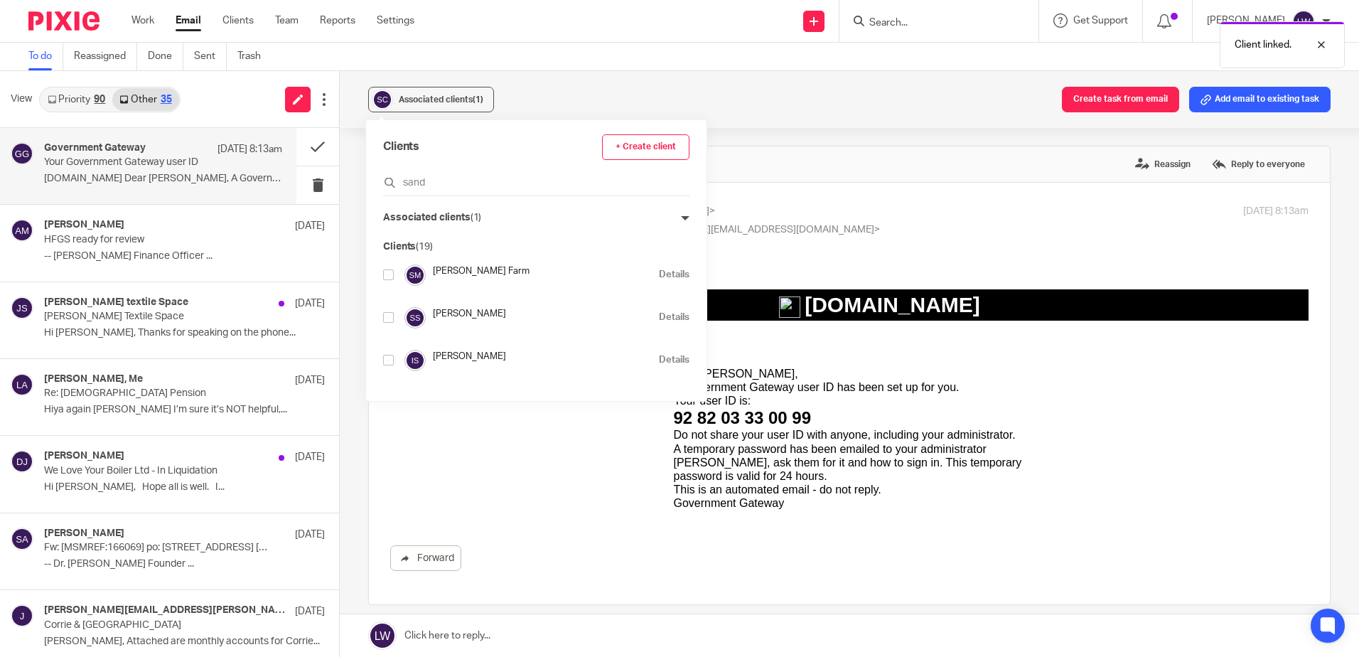
click at [856, 219] on div "Government Gateway <no-reply@access.service.gov.uk> to Lorna | Arran Accountant…" at bounding box center [726, 220] width 581 height 33
checkbox input "false"
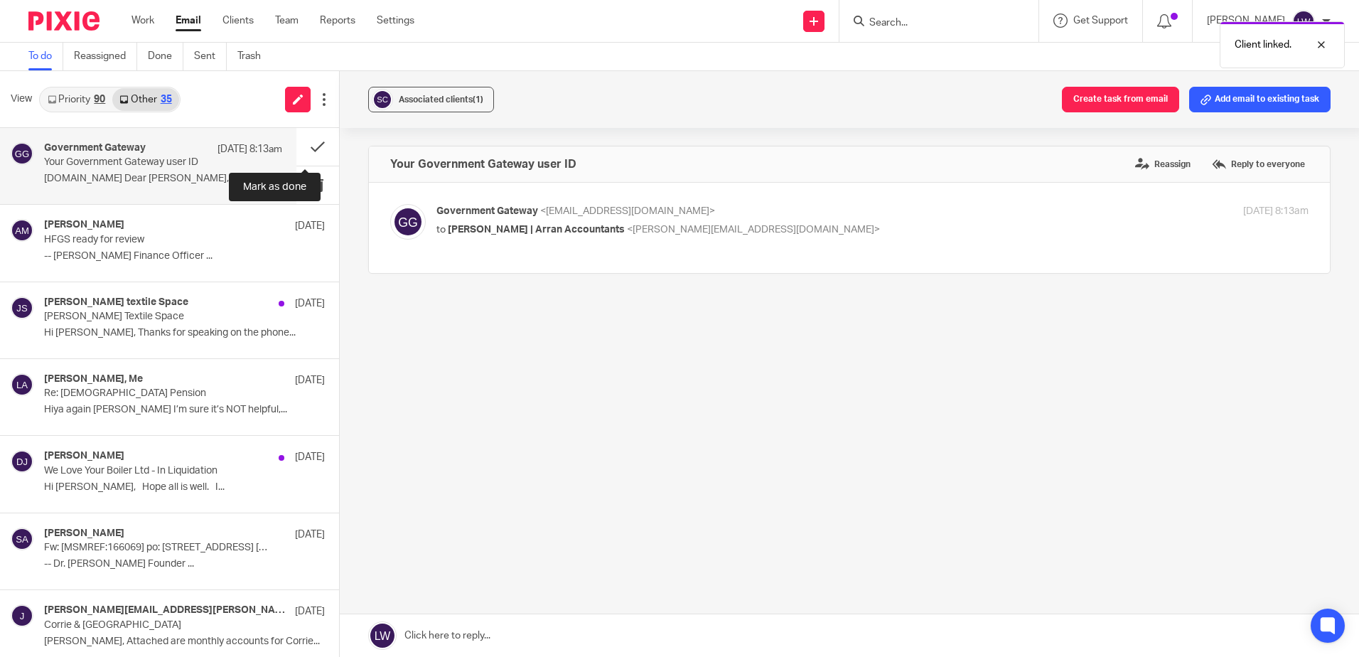
click at [306, 146] on button at bounding box center [317, 147] width 43 height 38
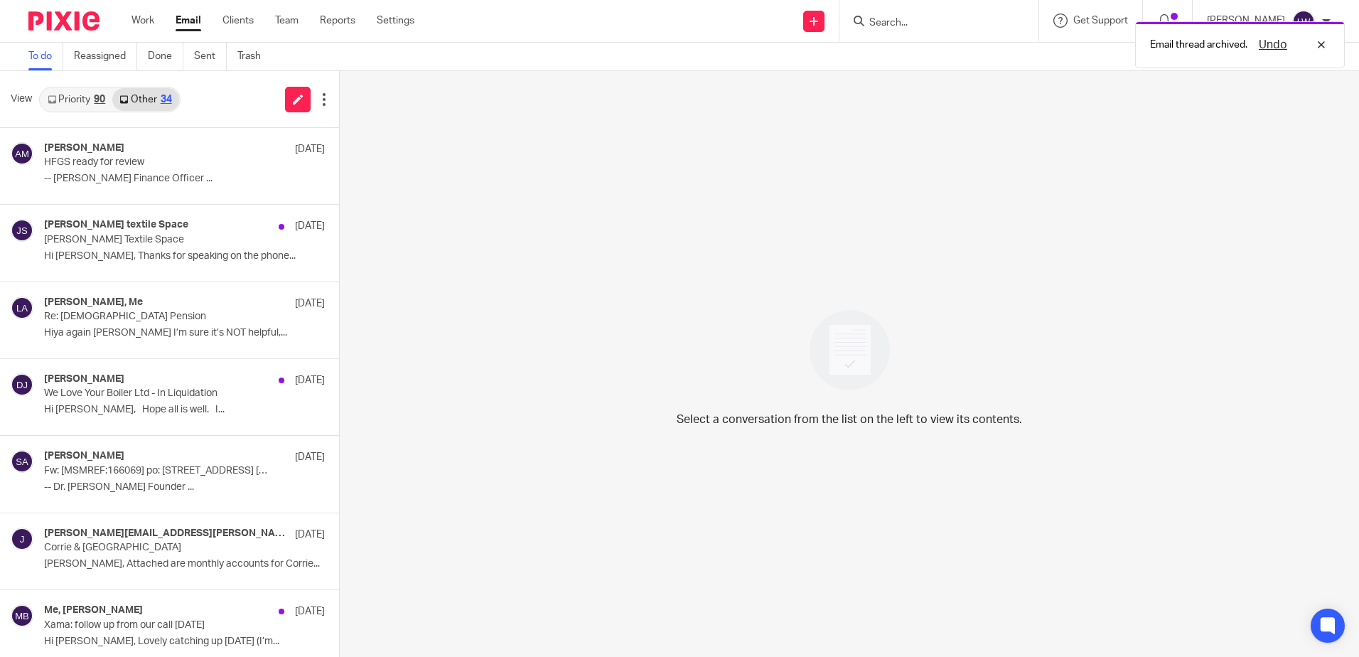
click at [60, 94] on link "Priority 90" at bounding box center [77, 99] width 72 height 23
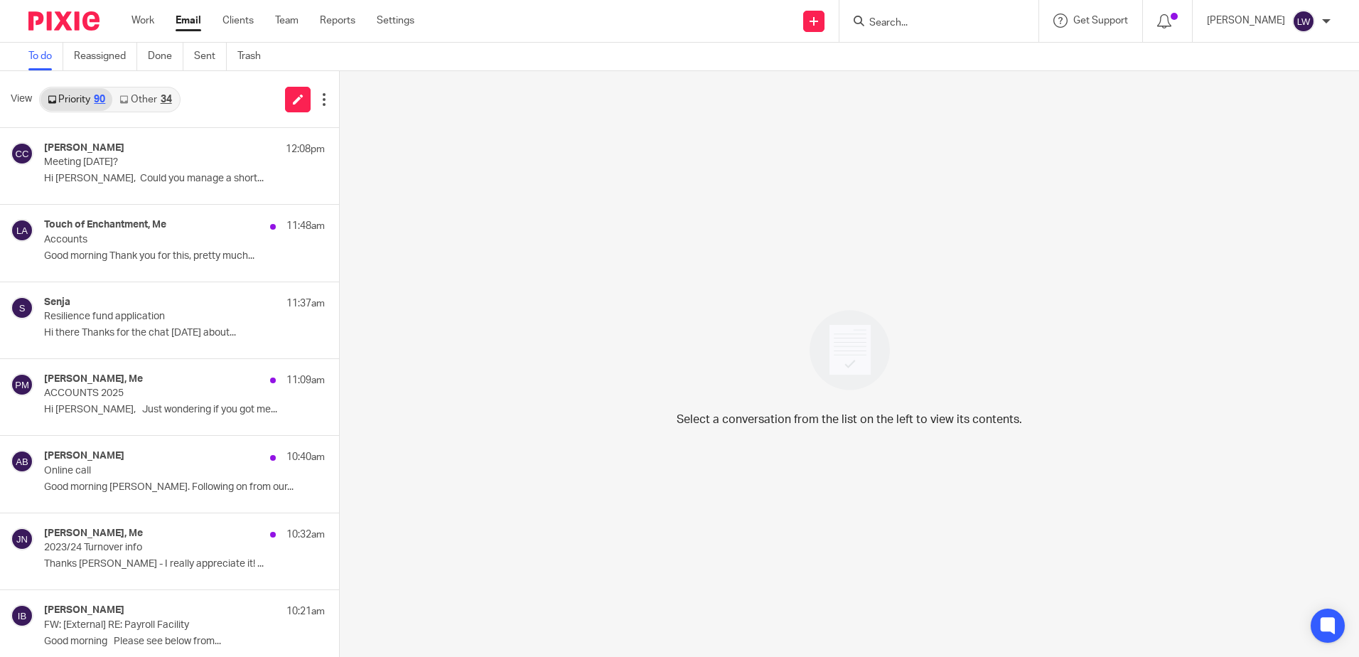
click at [989, 16] on form at bounding box center [943, 21] width 151 height 18
click at [985, 18] on input "Search" at bounding box center [932, 23] width 128 height 13
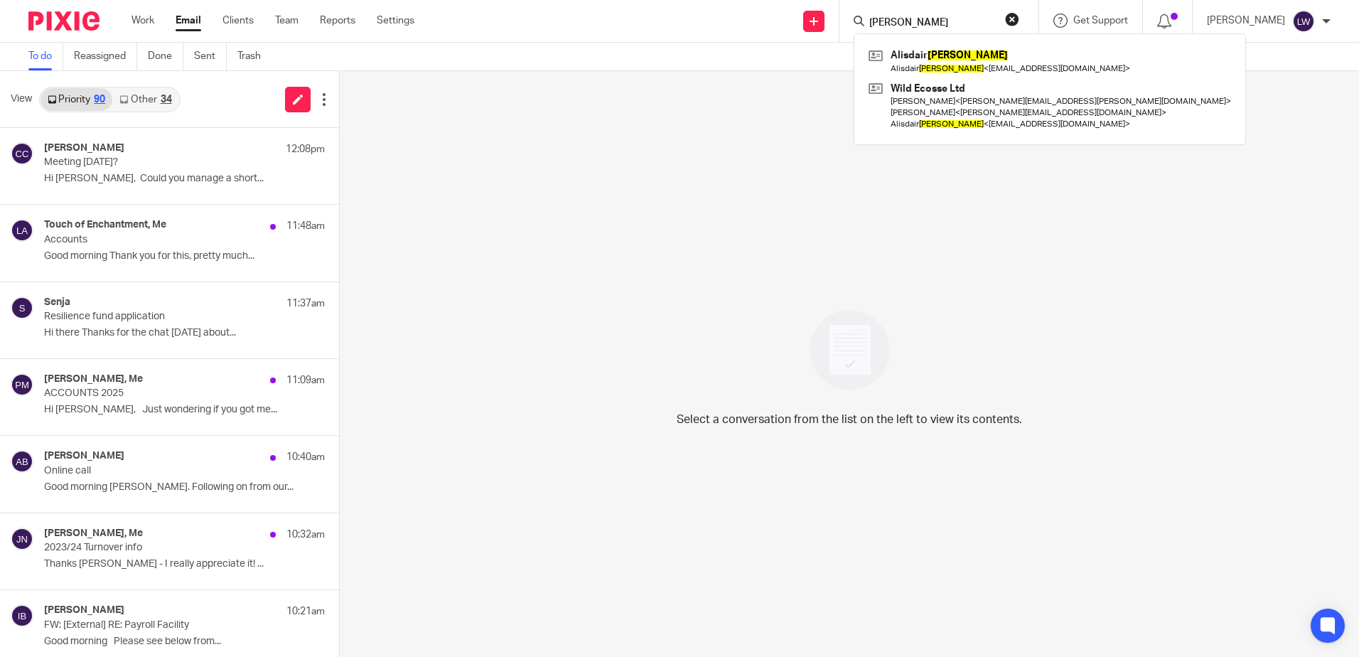
type input "banyard"
click at [983, 89] on link at bounding box center [1050, 106] width 370 height 56
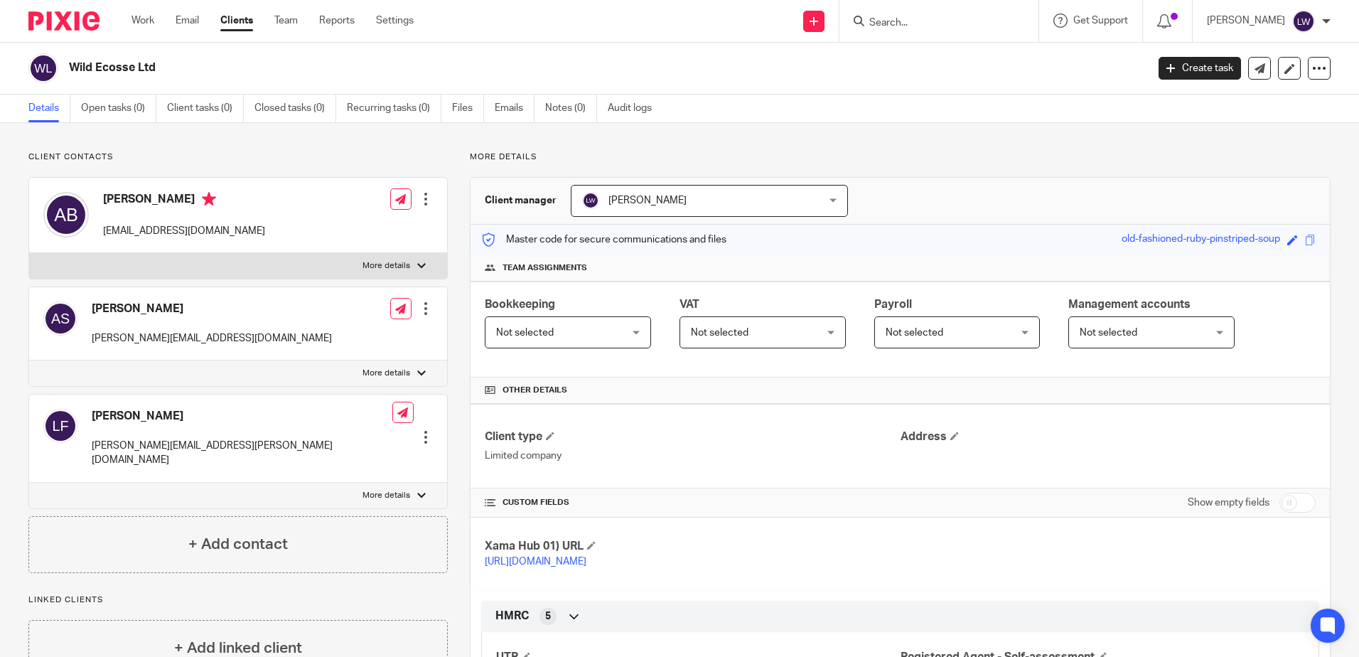
click at [189, 16] on link "Email" at bounding box center [187, 21] width 23 height 14
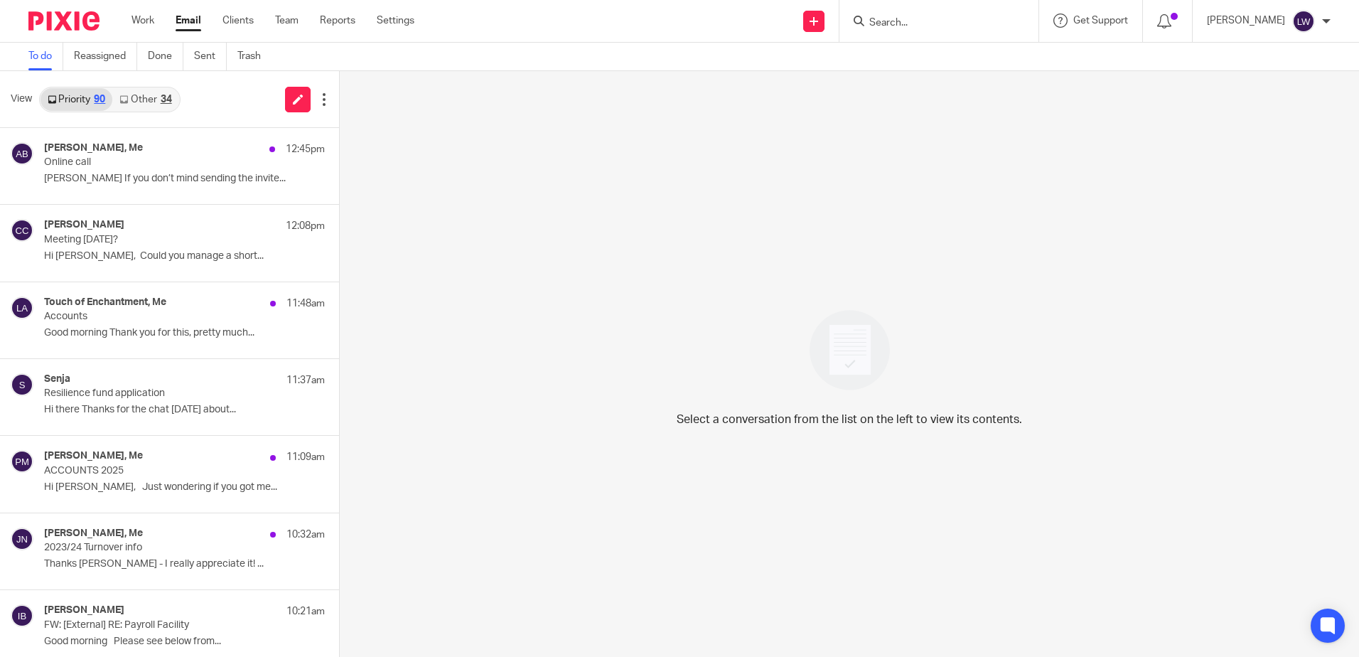
click at [139, 172] on div "Alisdair Banyard, Me 12:45pm Online call Lorna If you don’t mind sending the in…" at bounding box center [184, 166] width 281 height 48
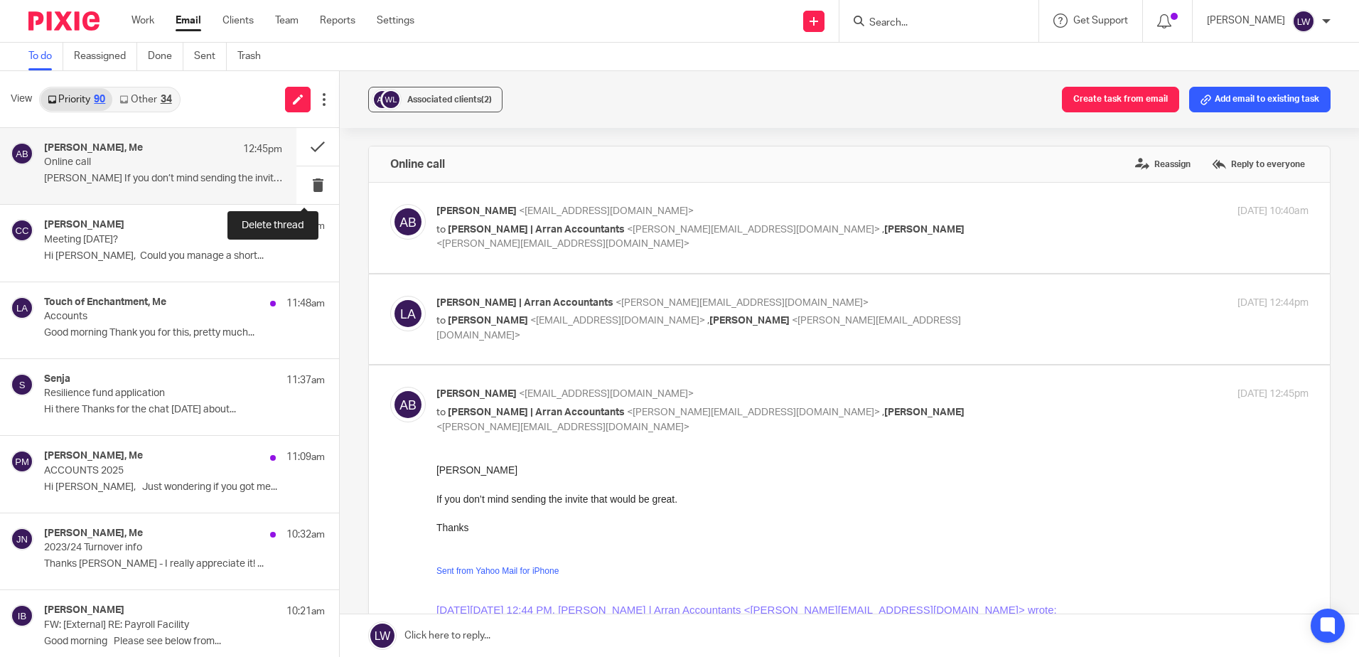
click at [307, 181] on button at bounding box center [317, 185] width 43 height 38
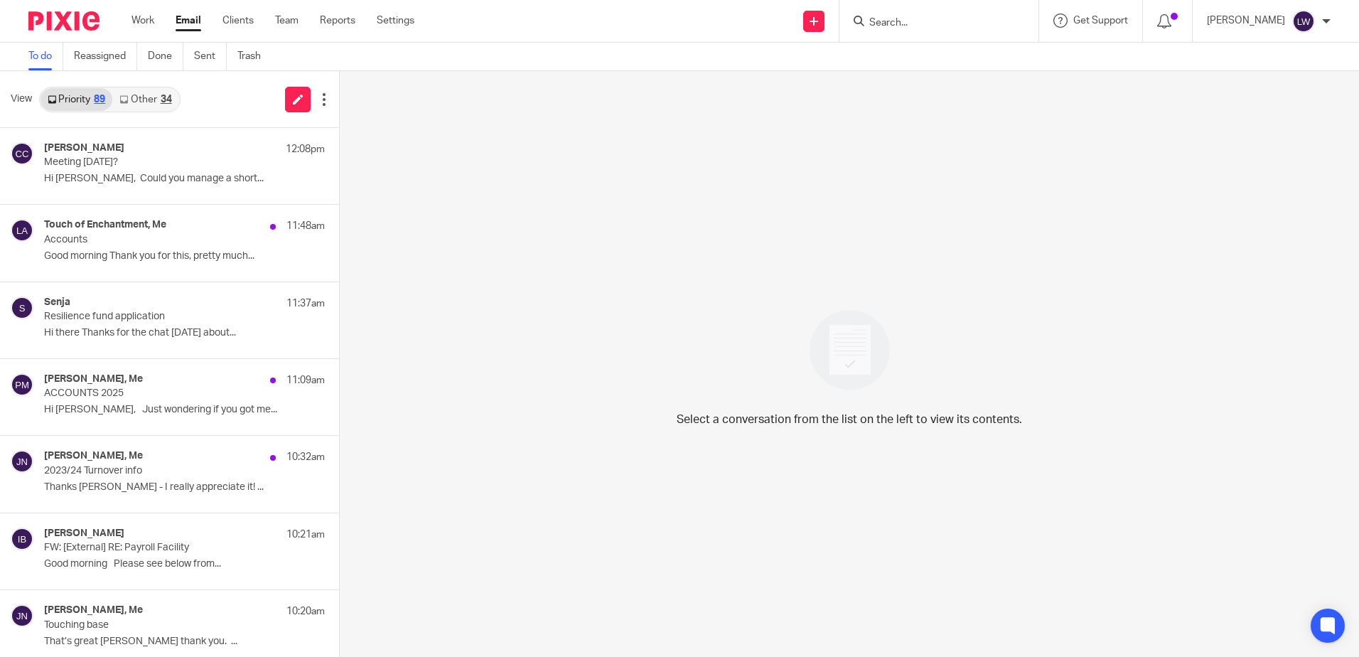
click at [220, 176] on p "Hi Lorna, Could you manage a short..." at bounding box center [184, 179] width 281 height 12
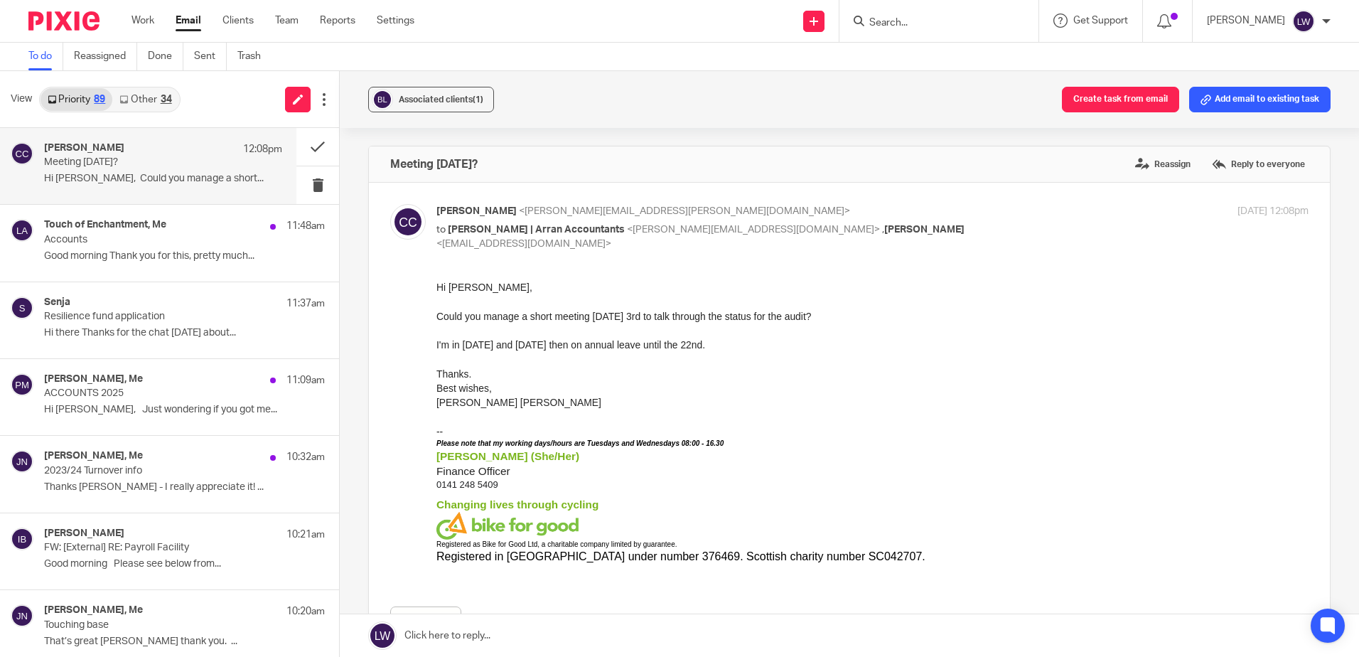
click at [114, 172] on div "Carol-Ann Cormack 12:08pm Meeting 3rd Sep? Hi Lorna, Could you manage a short..." at bounding box center [163, 166] width 238 height 48
click at [309, 183] on button at bounding box center [317, 185] width 43 height 38
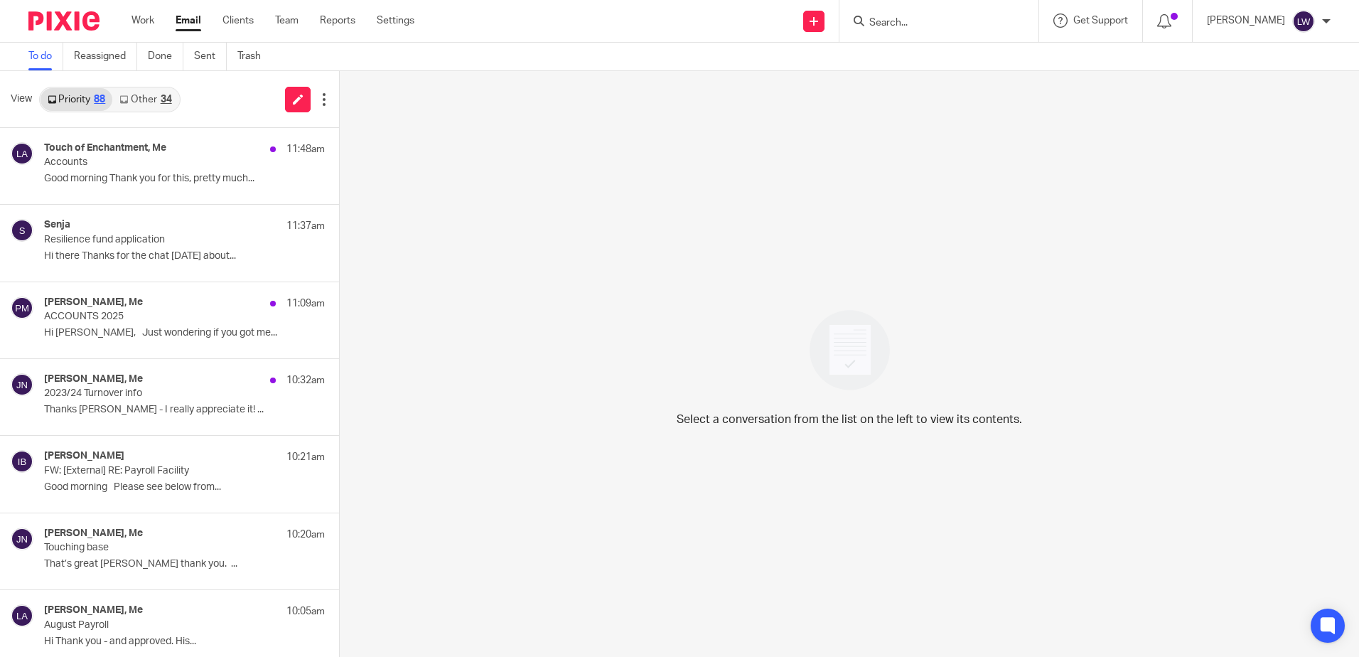
click at [914, 22] on input "Search" at bounding box center [932, 23] width 128 height 13
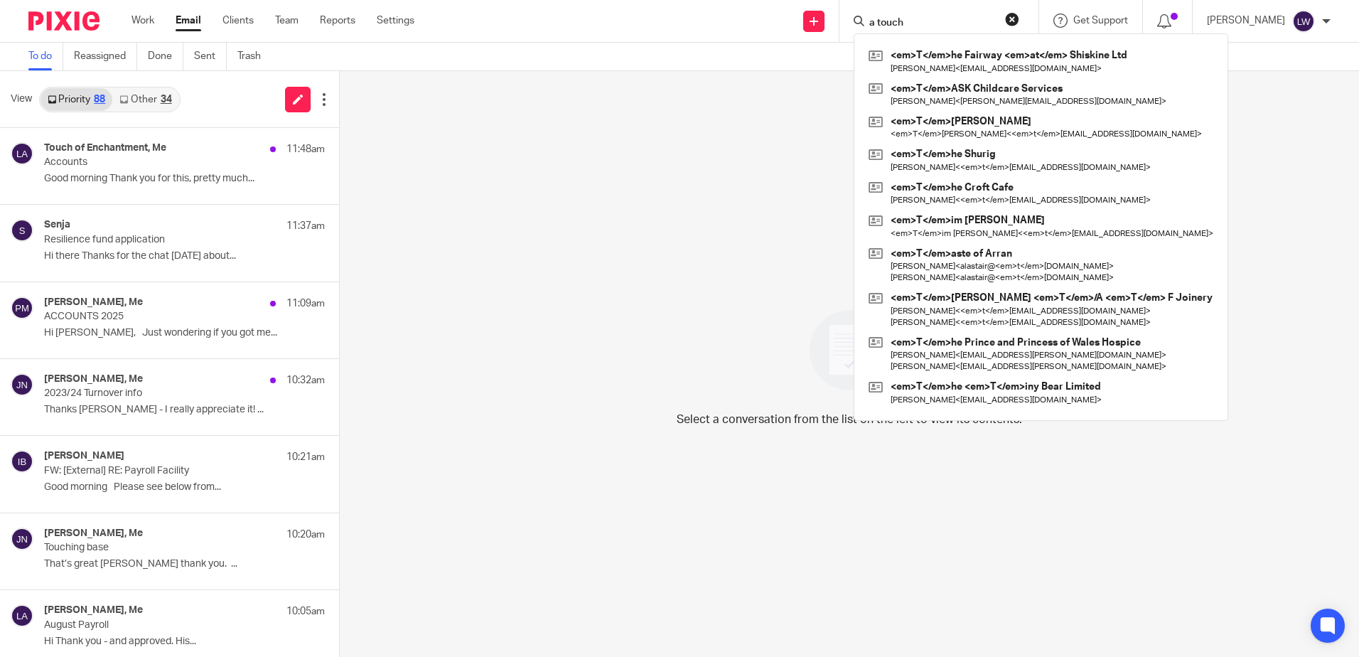
type input "a touch"
click button "submit" at bounding box center [0, 0] width 0 height 0
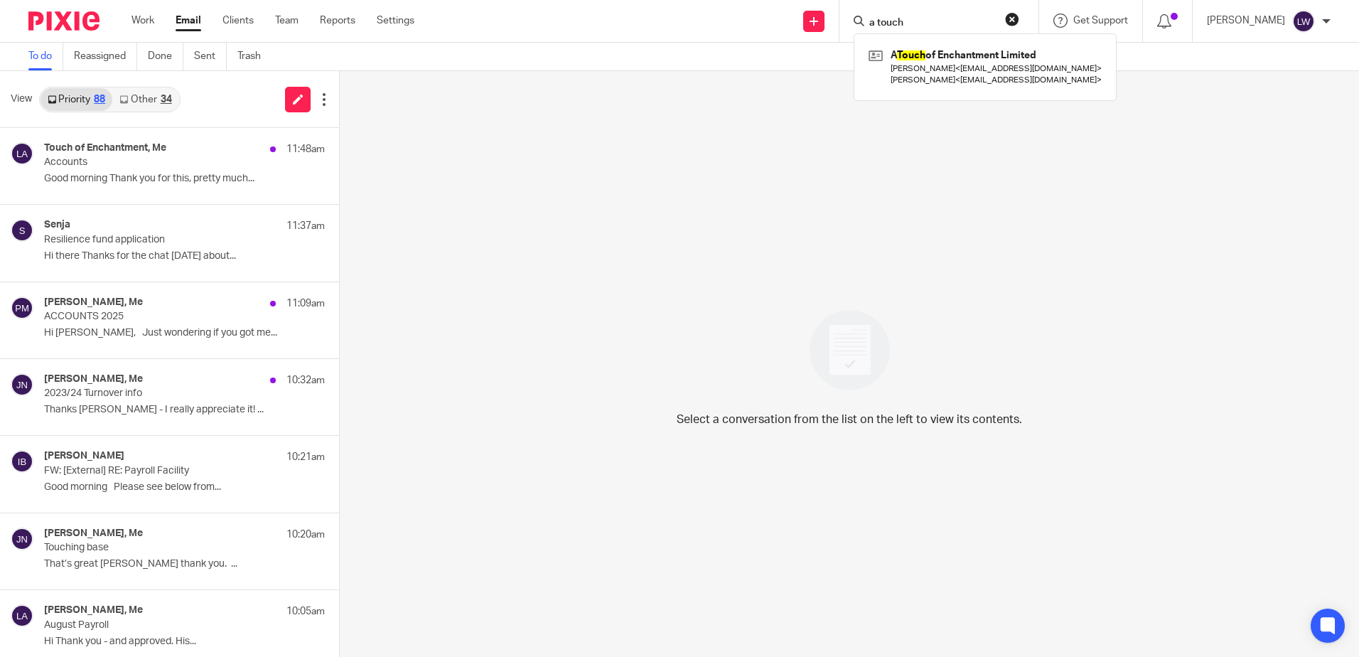
click at [950, 75] on link at bounding box center [985, 67] width 240 height 44
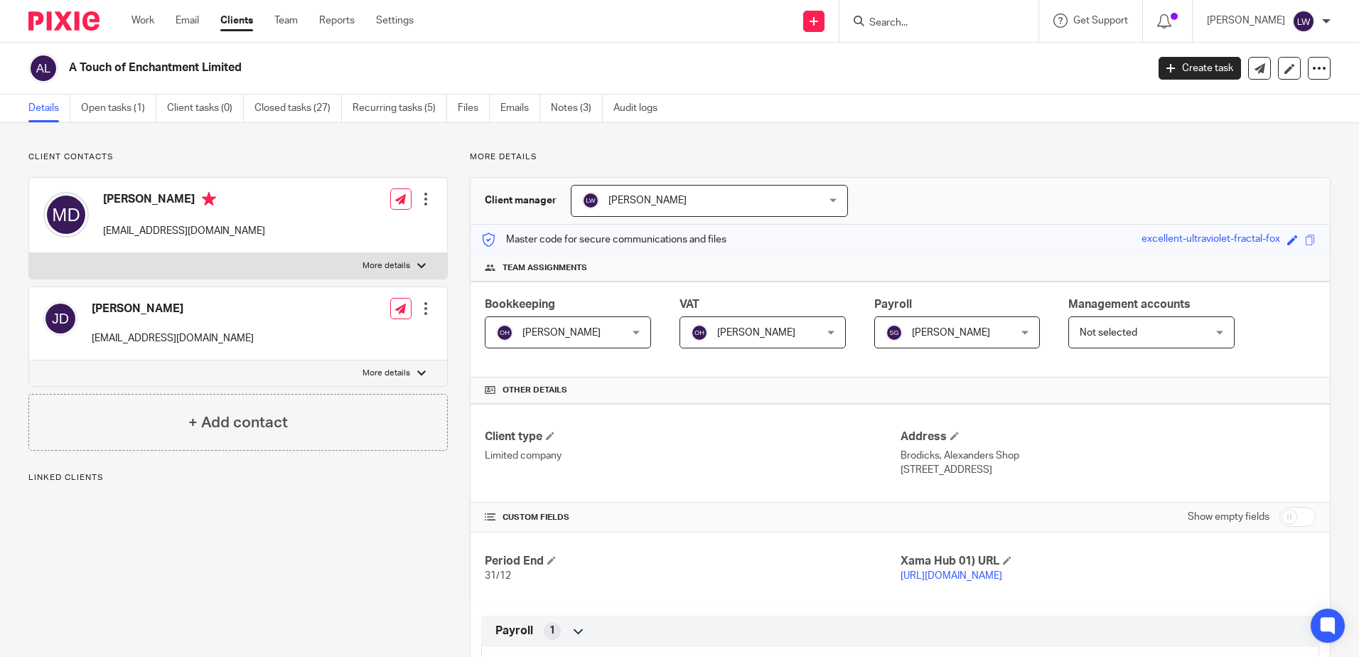
click at [587, 109] on link "Notes (3)" at bounding box center [577, 109] width 52 height 28
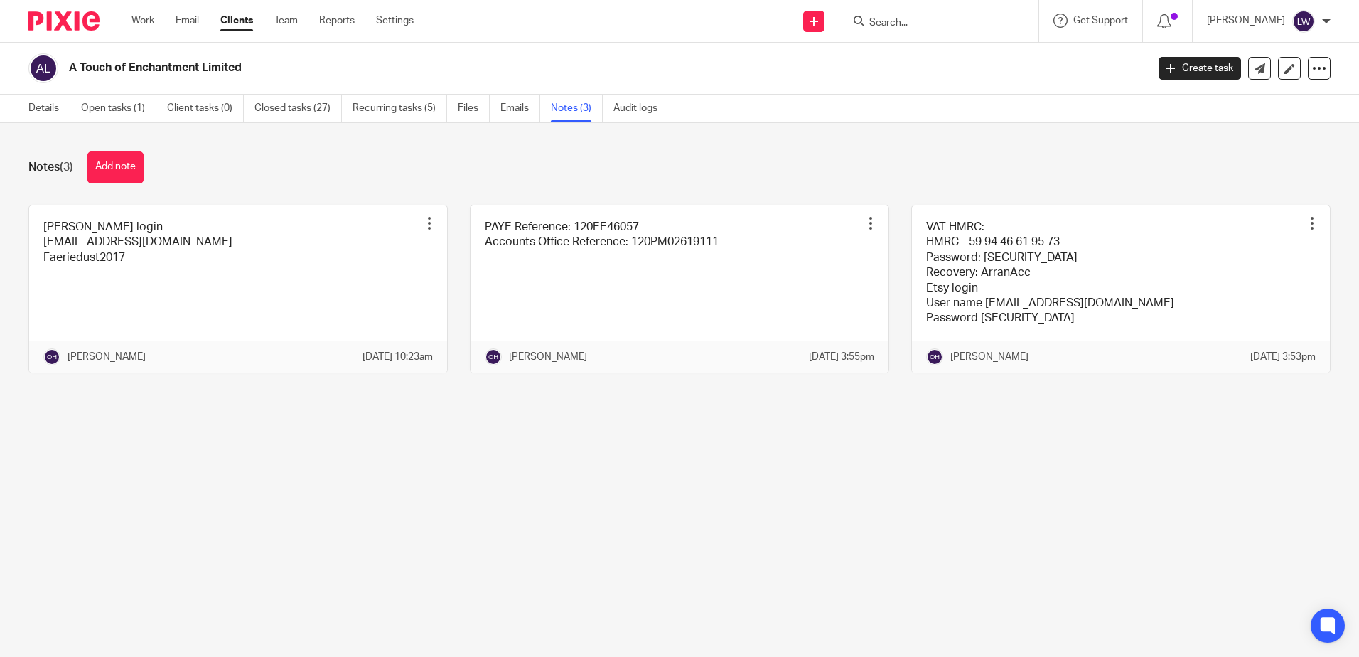
click at [117, 106] on link "Open tasks (1)" at bounding box center [118, 109] width 75 height 28
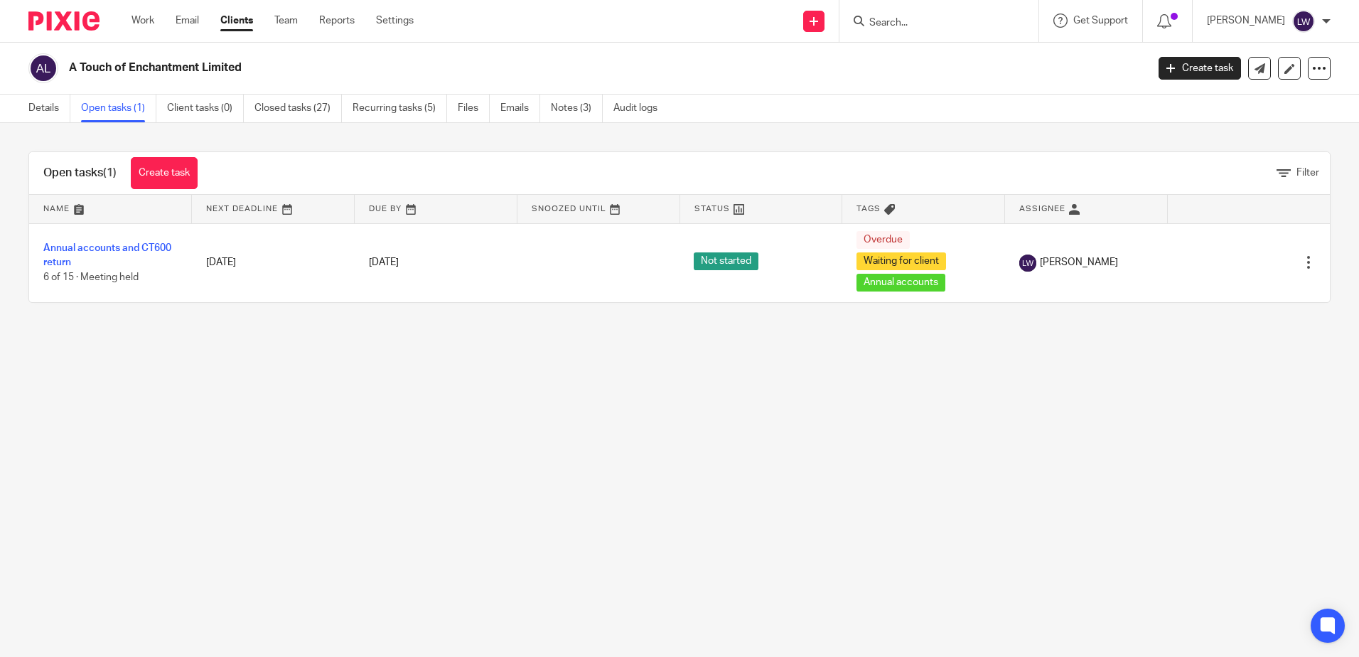
click at [107, 248] on link "Annual accounts and CT600 return" at bounding box center [107, 255] width 128 height 24
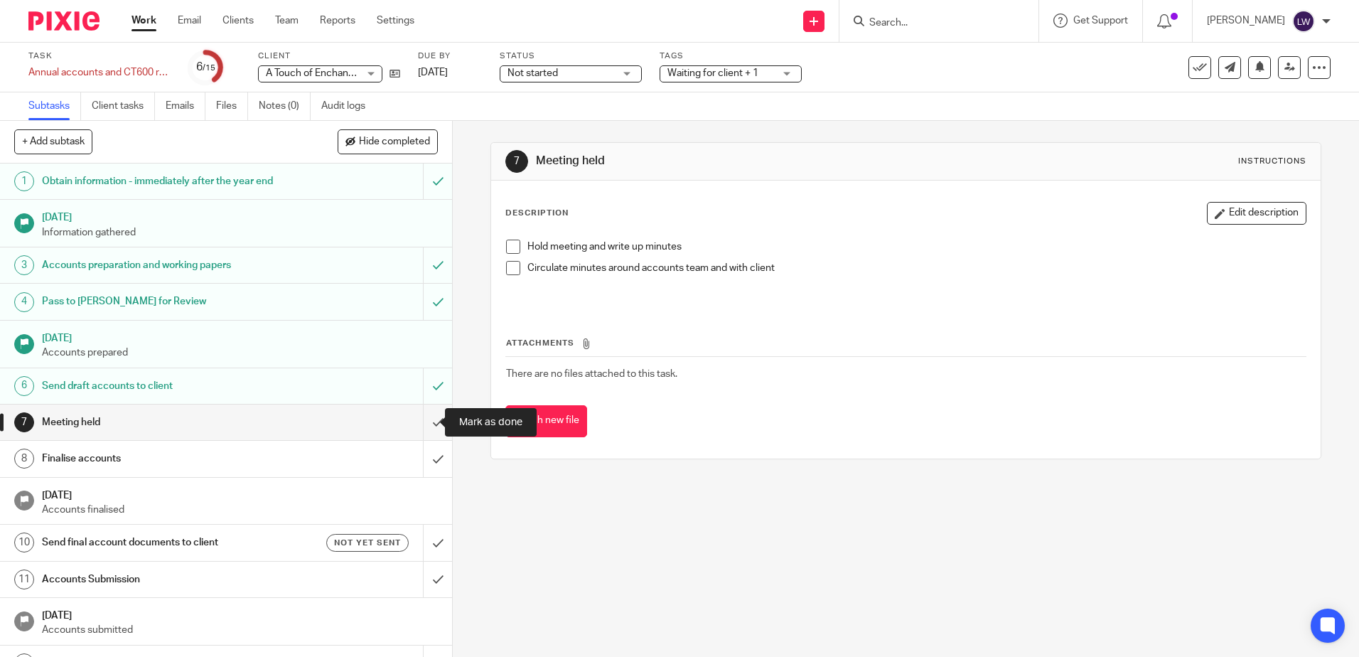
click at [424, 419] on input "submit" at bounding box center [226, 422] width 452 height 36
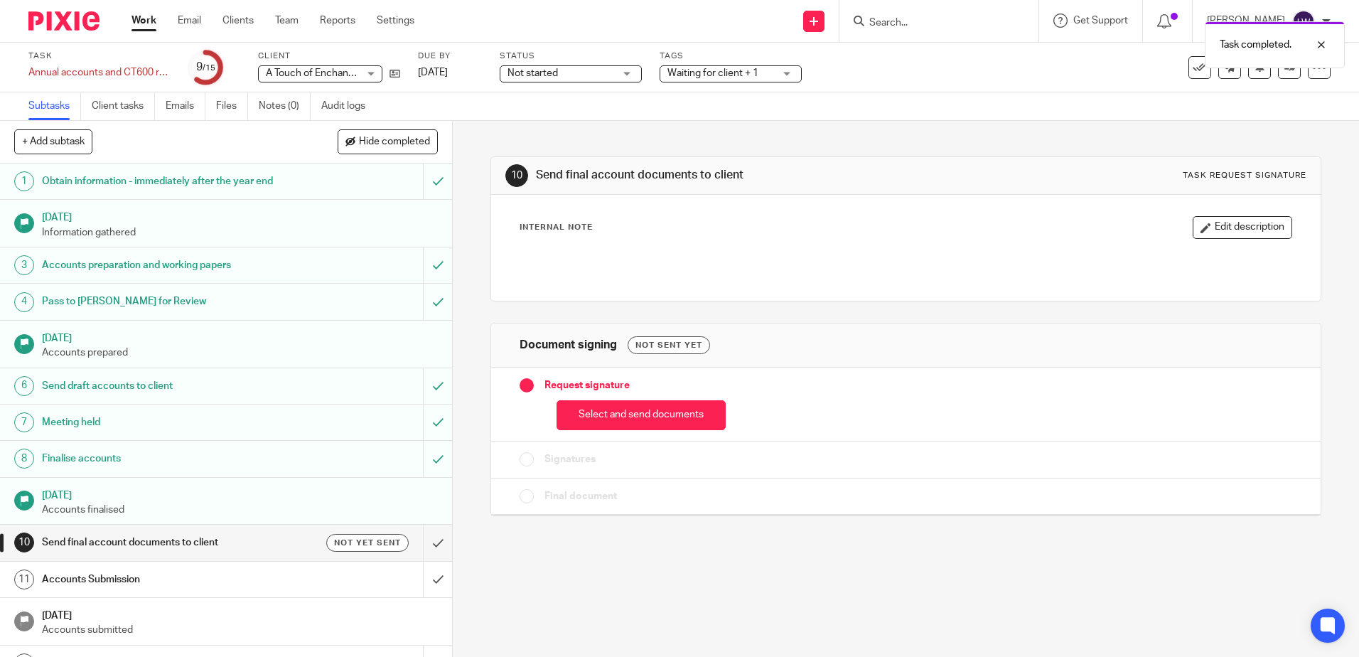
click at [630, 414] on button "Select and send documents" at bounding box center [640, 415] width 169 height 31
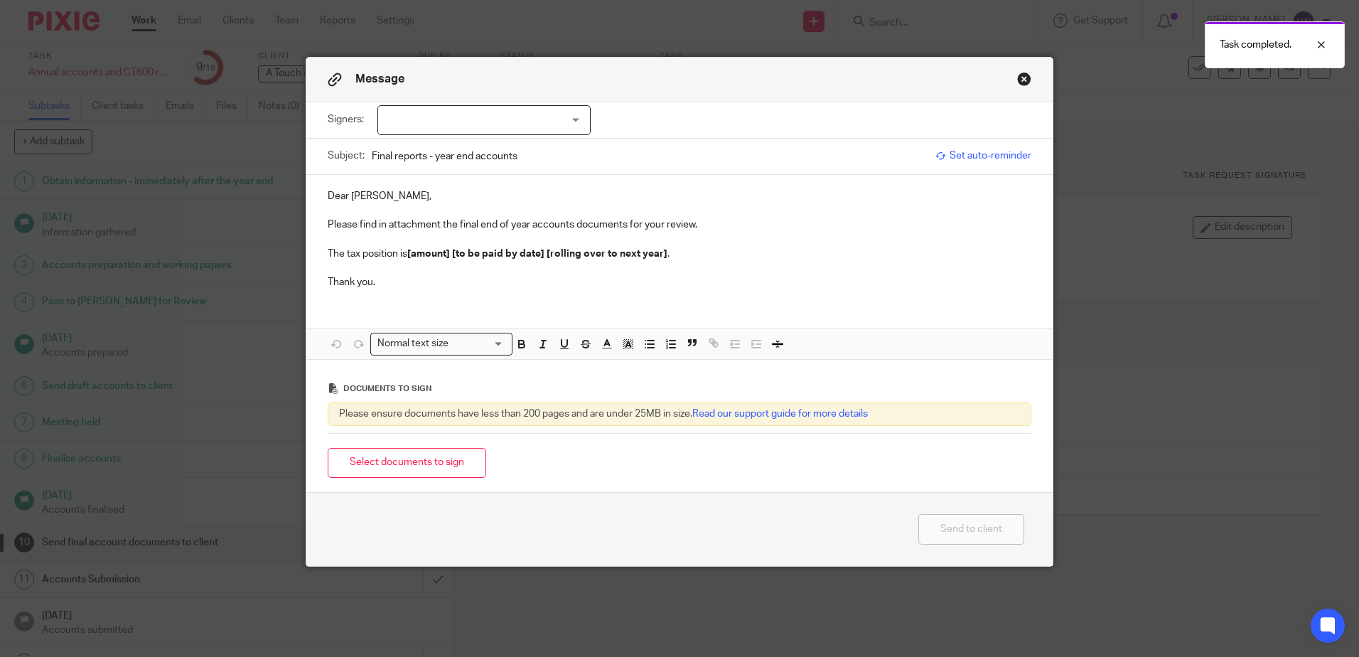
click at [432, 117] on div at bounding box center [483, 120] width 213 height 30
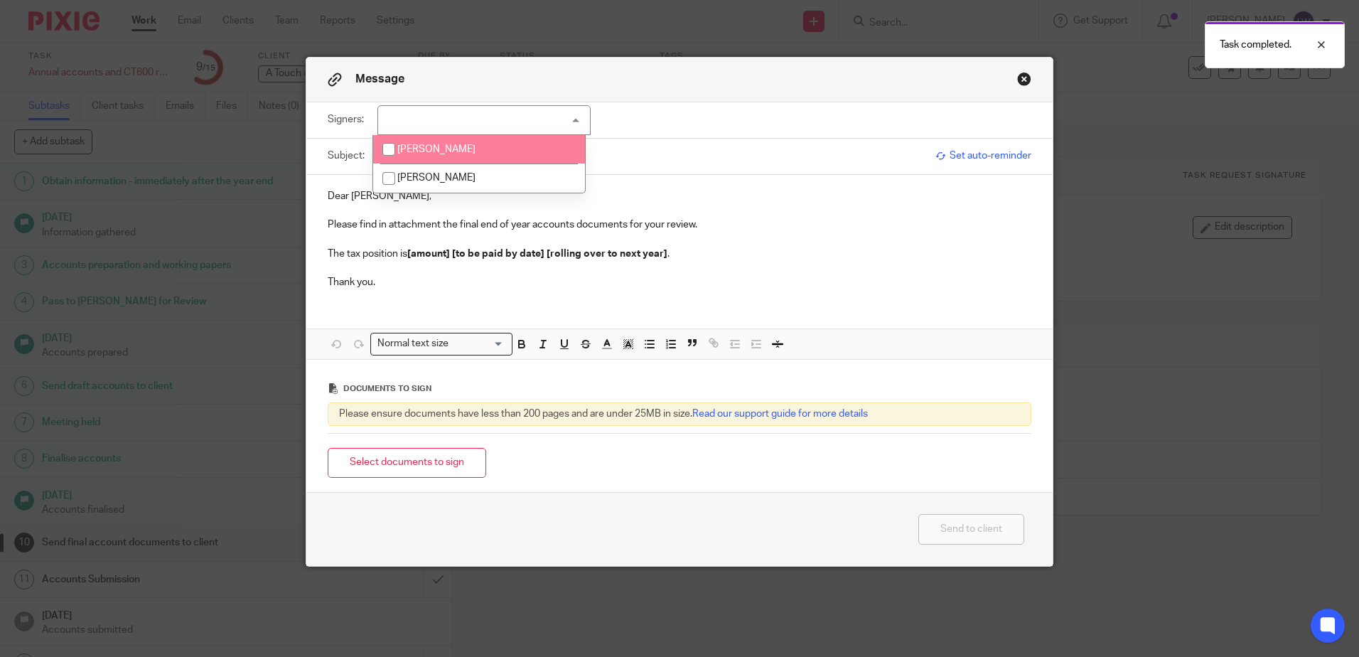
click at [399, 149] on input "checkbox" at bounding box center [388, 149] width 27 height 27
checkbox input "true"
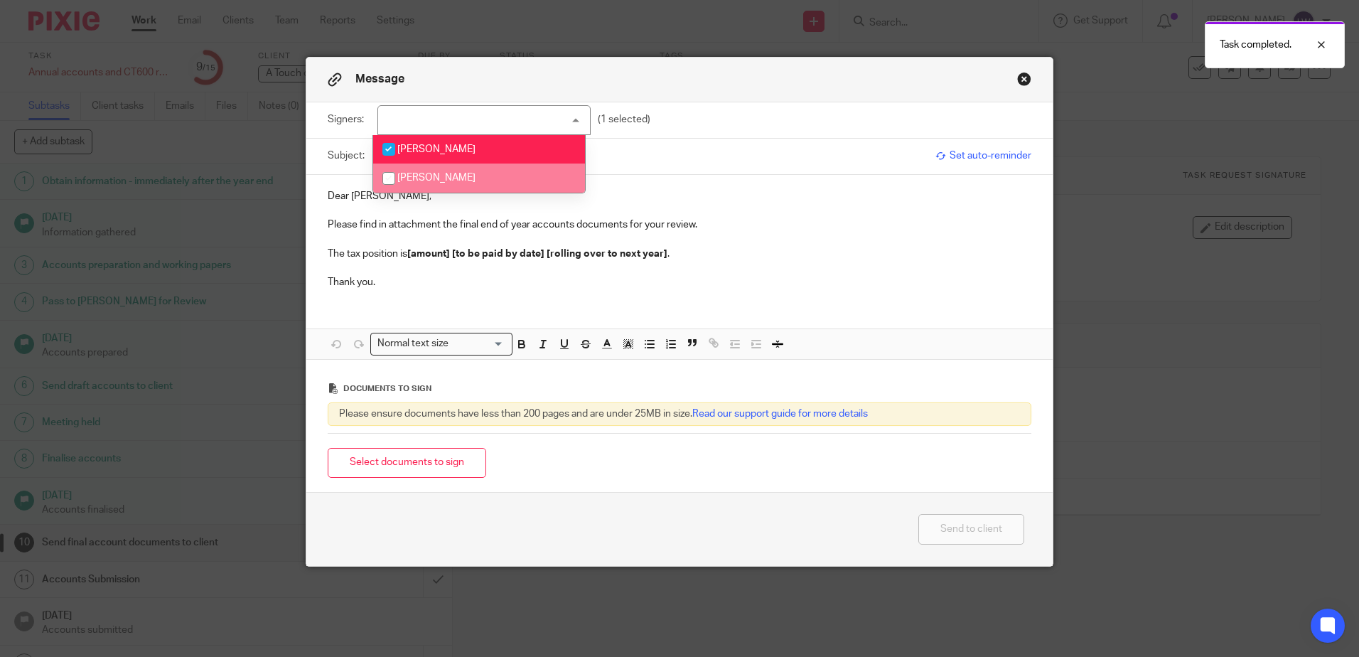
click at [403, 284] on p "Thank you." at bounding box center [679, 282] width 703 height 14
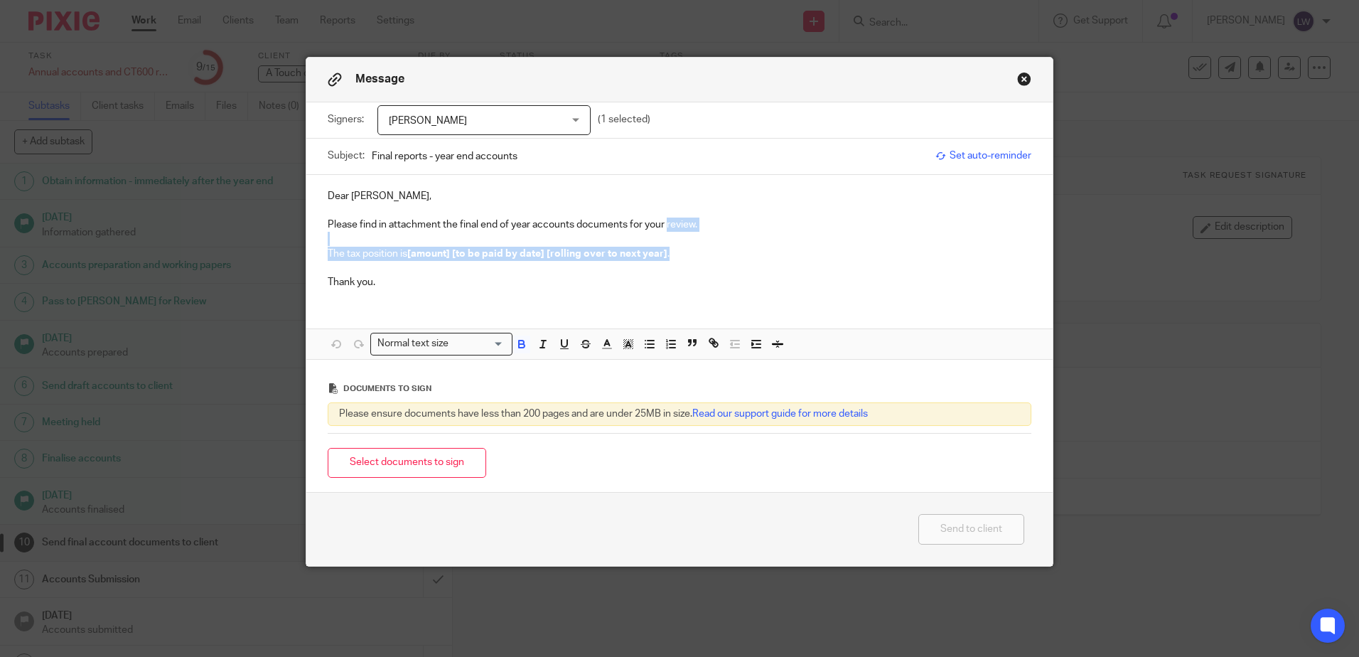
drag, startPoint x: 662, startPoint y: 224, endPoint x: 726, endPoint y: 247, distance: 67.9
click at [726, 247] on div "Dear Mark, Please find in attachment the final end of year accounts documents f…" at bounding box center [679, 238] width 746 height 126
click at [461, 459] on button "Select documents to sign" at bounding box center [407, 463] width 158 height 31
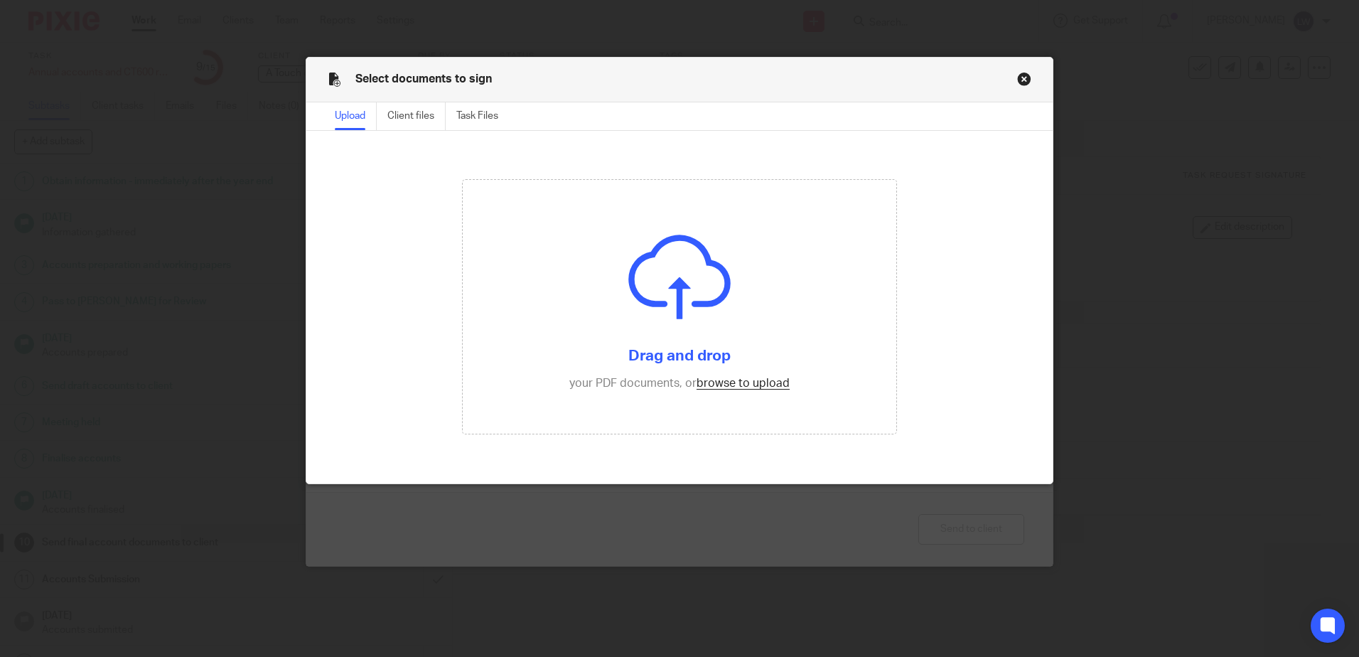
click at [741, 379] on input "file" at bounding box center [679, 307] width 433 height 254
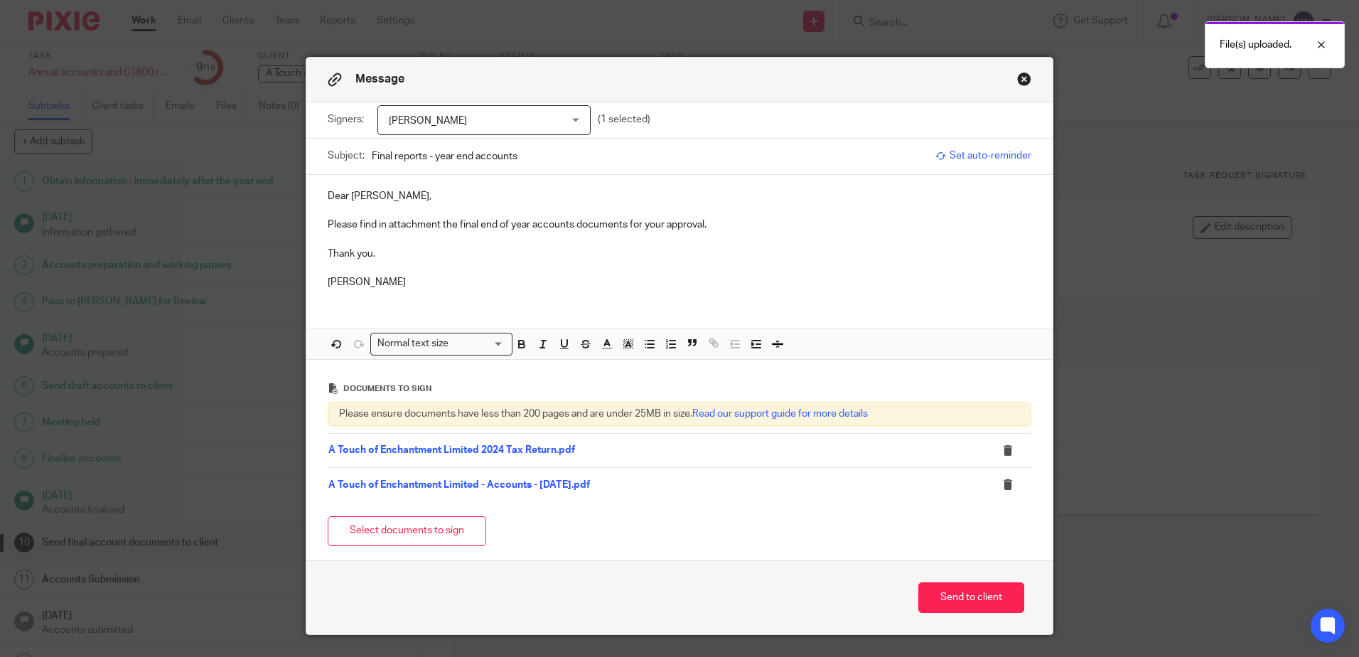
click at [956, 602] on button "Send to client" at bounding box center [971, 597] width 106 height 31
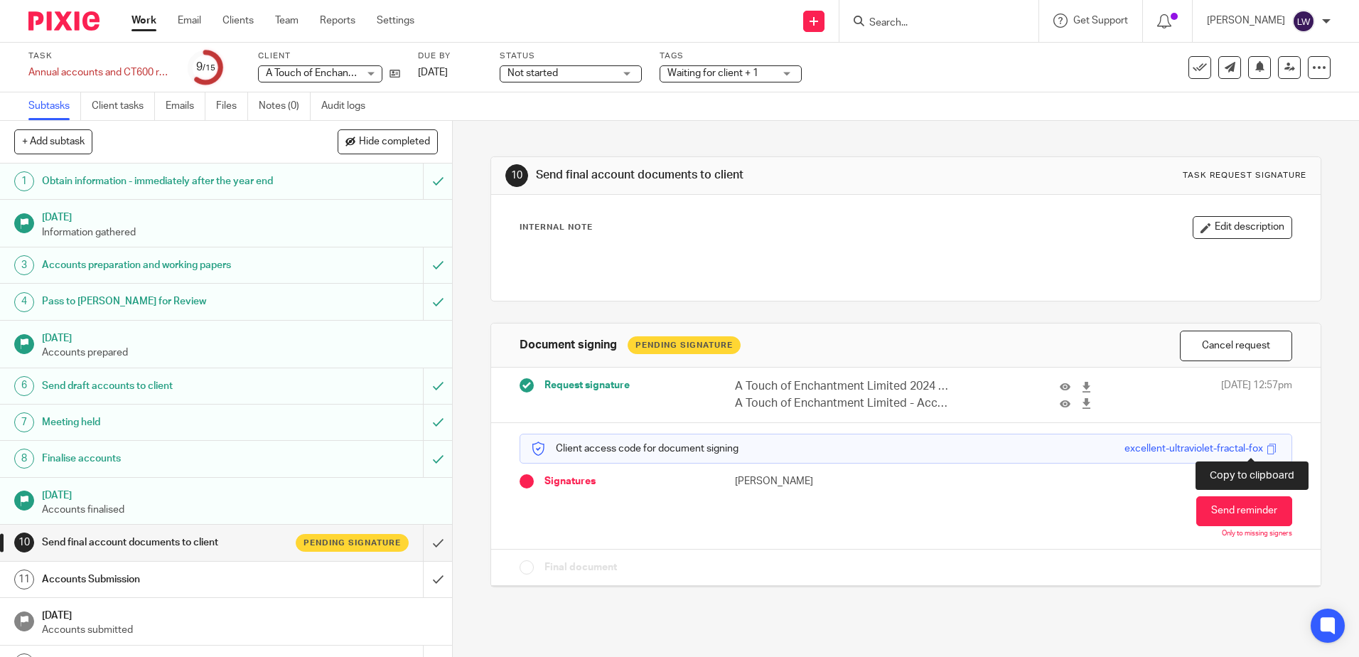
click at [1266, 446] on span at bounding box center [1271, 448] width 11 height 11
click at [398, 68] on link at bounding box center [391, 73] width 18 height 14
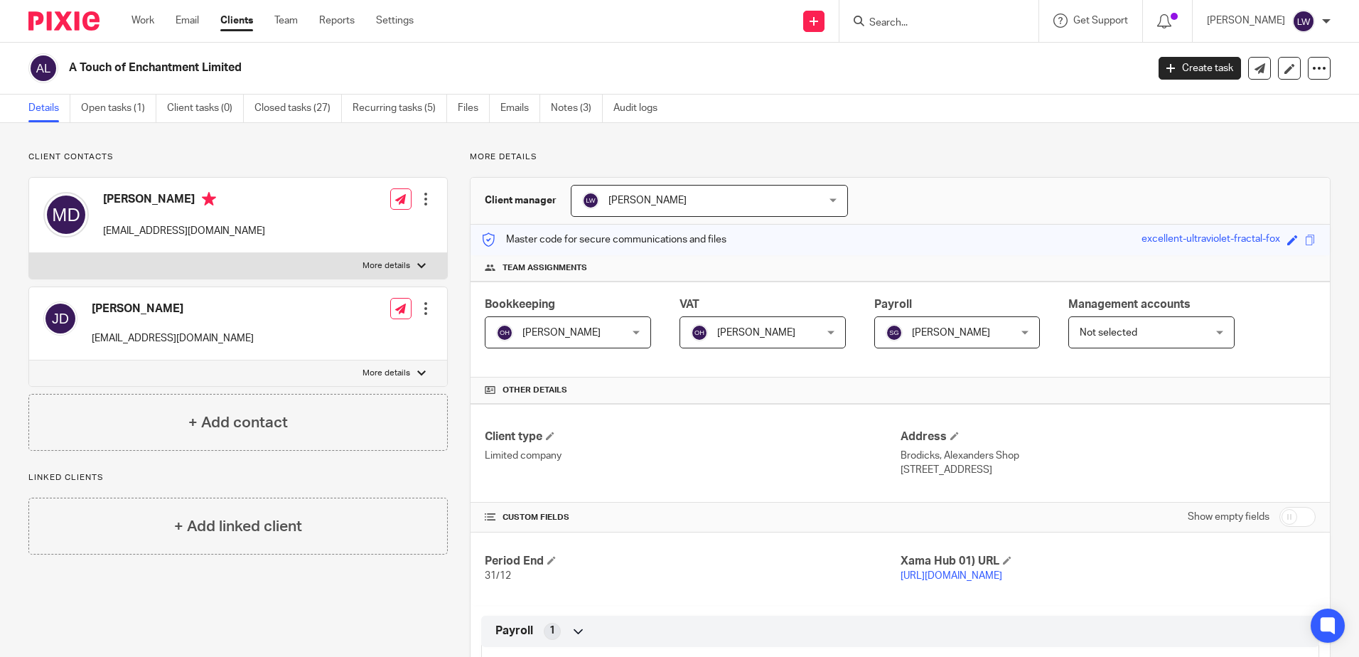
click at [181, 21] on link "Email" at bounding box center [187, 21] width 23 height 14
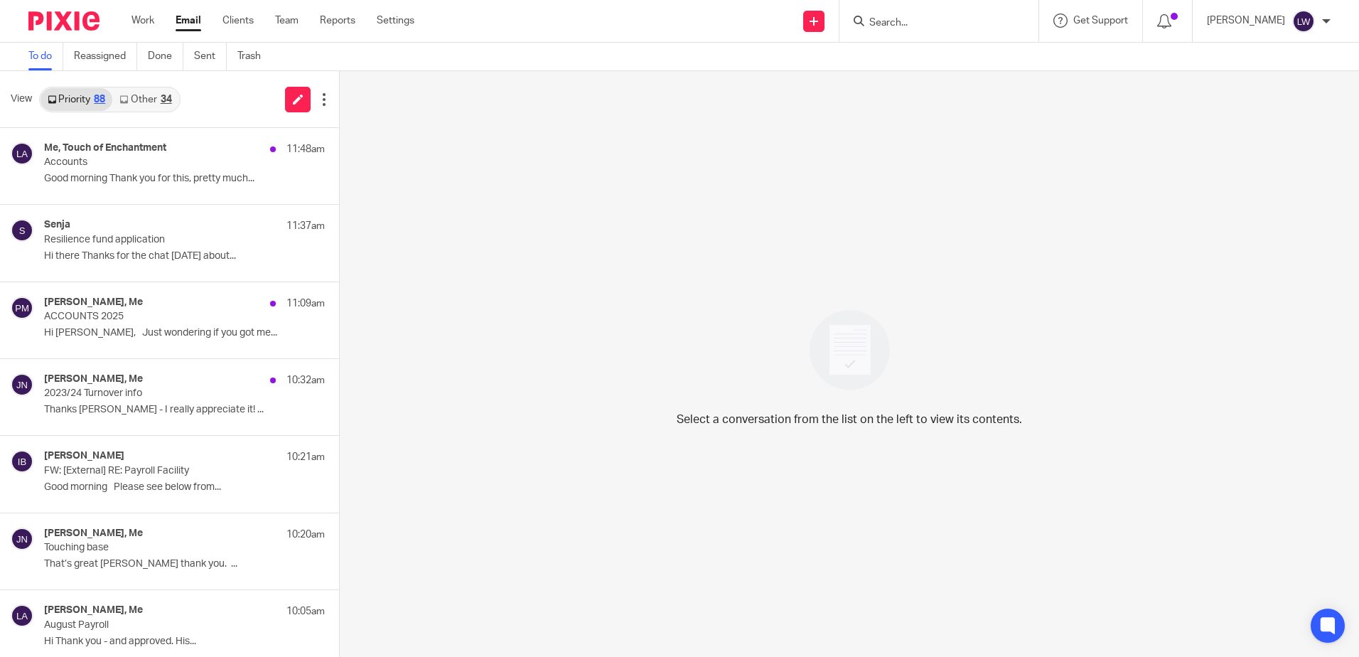
click at [156, 161] on p "Accounts" at bounding box center [156, 162] width 225 height 12
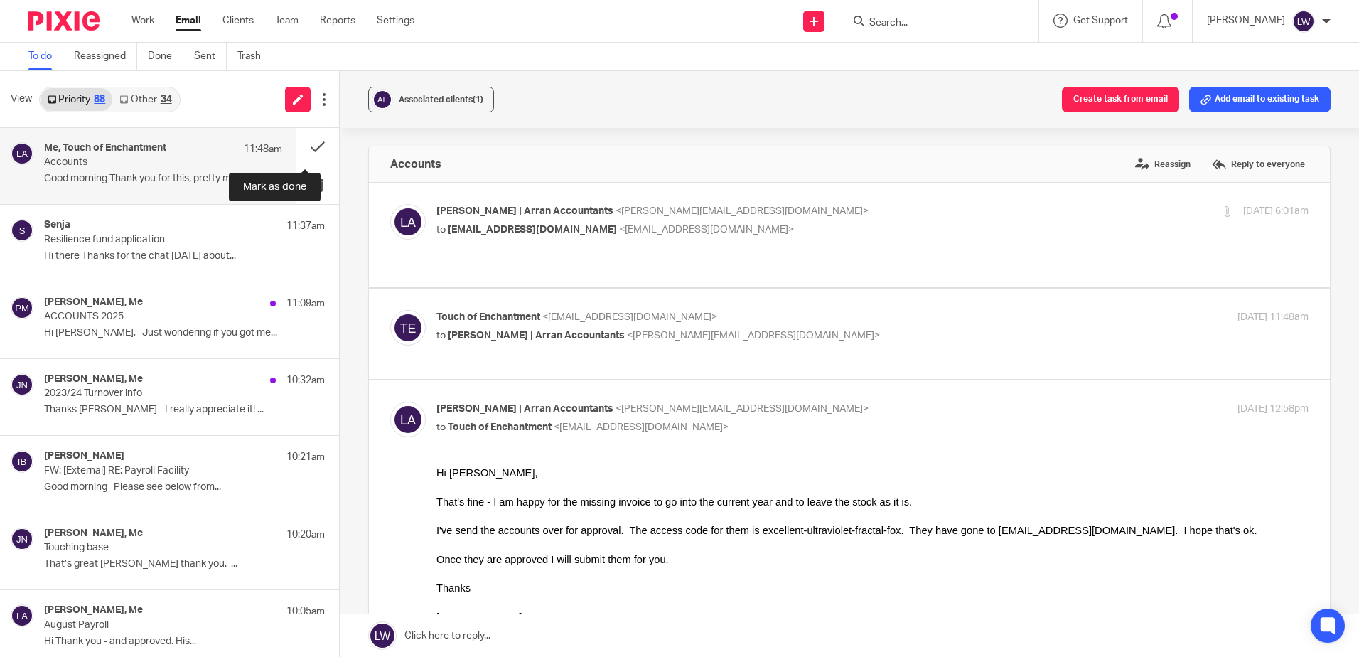
click at [306, 144] on button at bounding box center [317, 147] width 43 height 38
